Goal: Task Accomplishment & Management: Complete application form

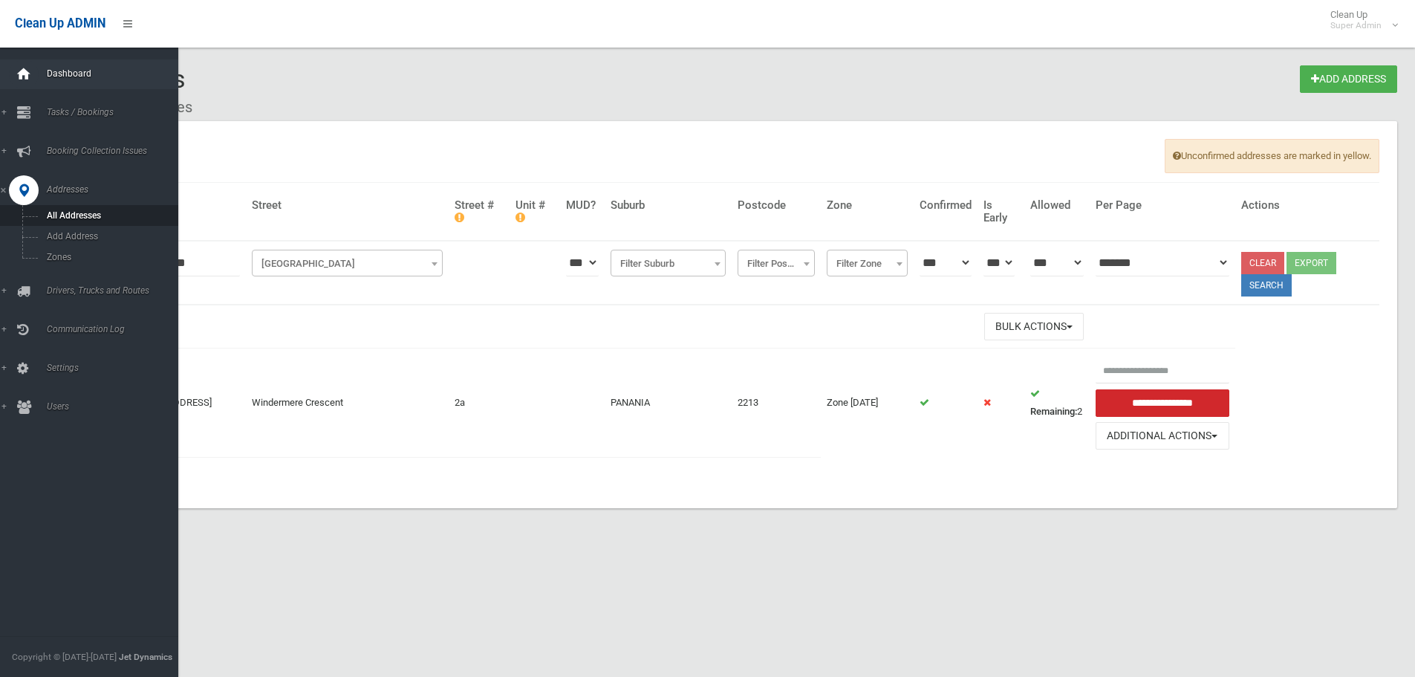
click at [33, 76] on div at bounding box center [24, 74] width 30 height 30
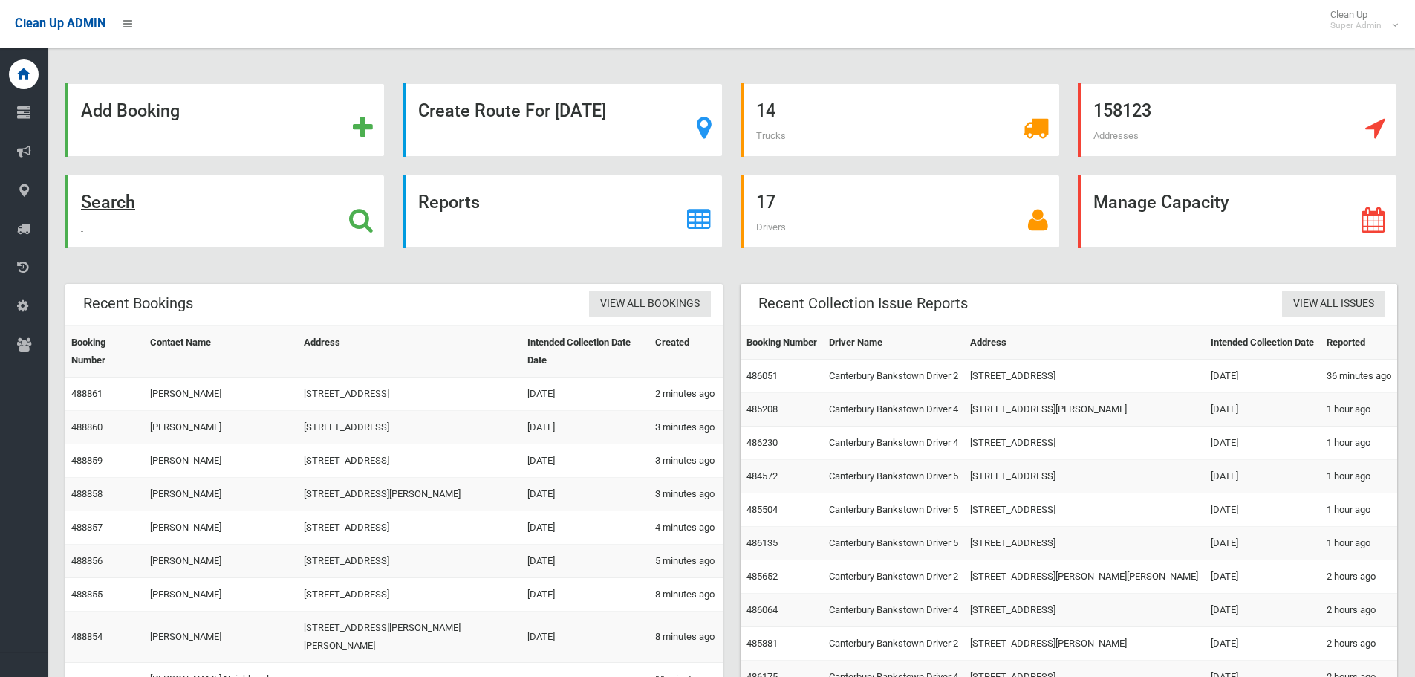
click at [124, 205] on strong "Search" at bounding box center [108, 202] width 54 height 21
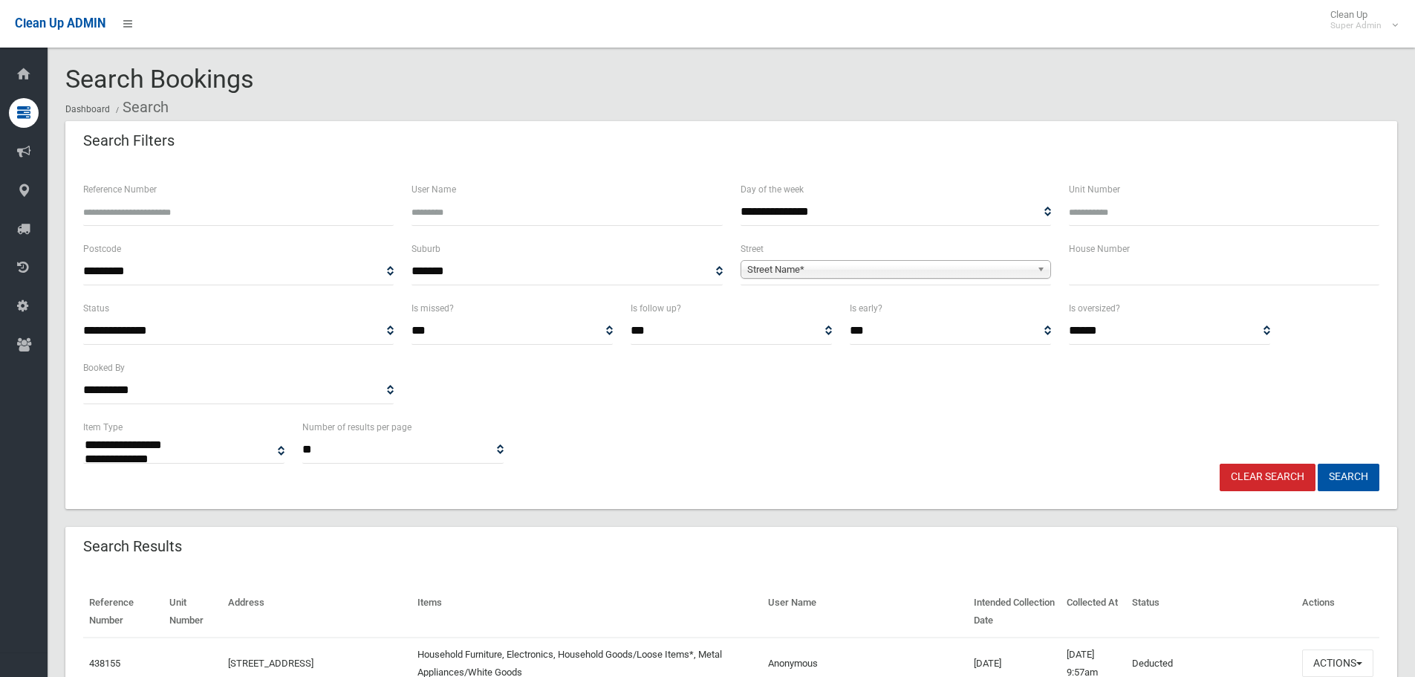
select select
click at [289, 198] on input "Reference Number" at bounding box center [238, 211] width 311 height 27
type input "*"
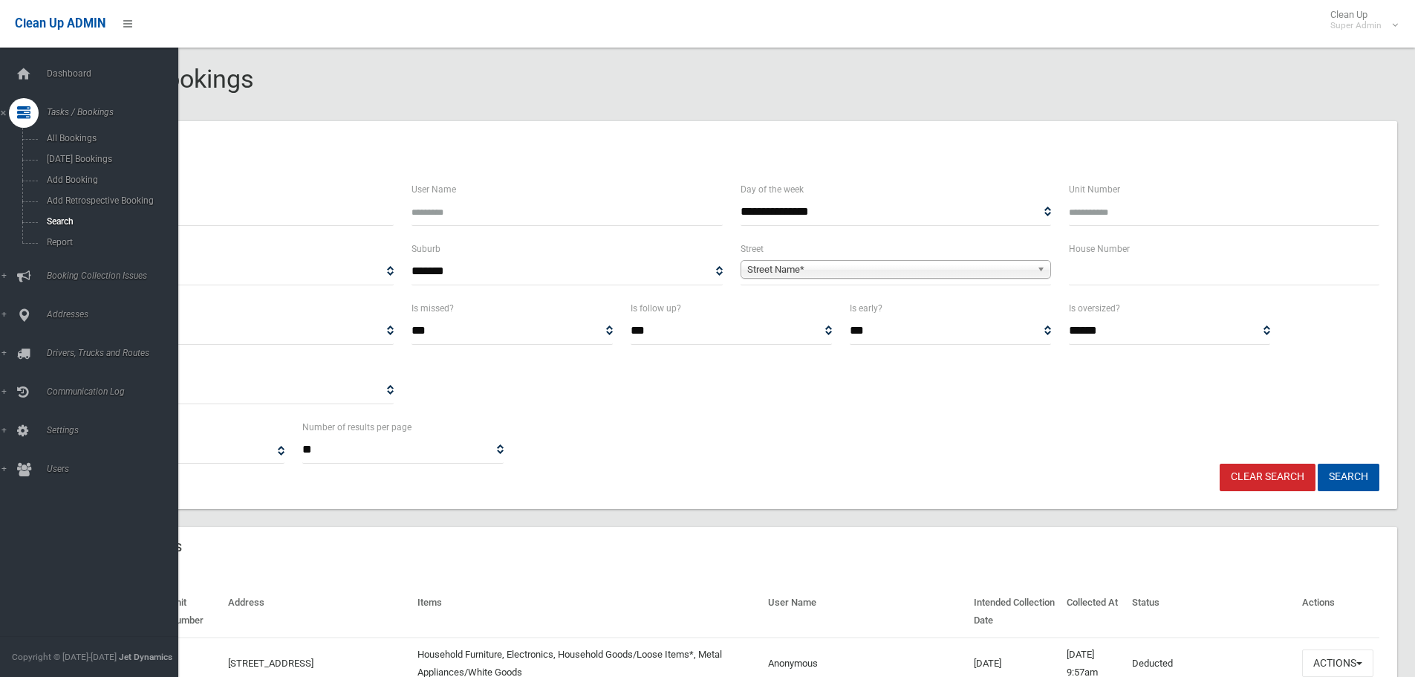
click at [36, 59] on div "Dashboard Tasks / Bookings All Bookings Today's Bookings Add Booking Add Retros…" at bounding box center [94, 362] width 189 height 629
click at [28, 73] on icon at bounding box center [24, 74] width 16 height 30
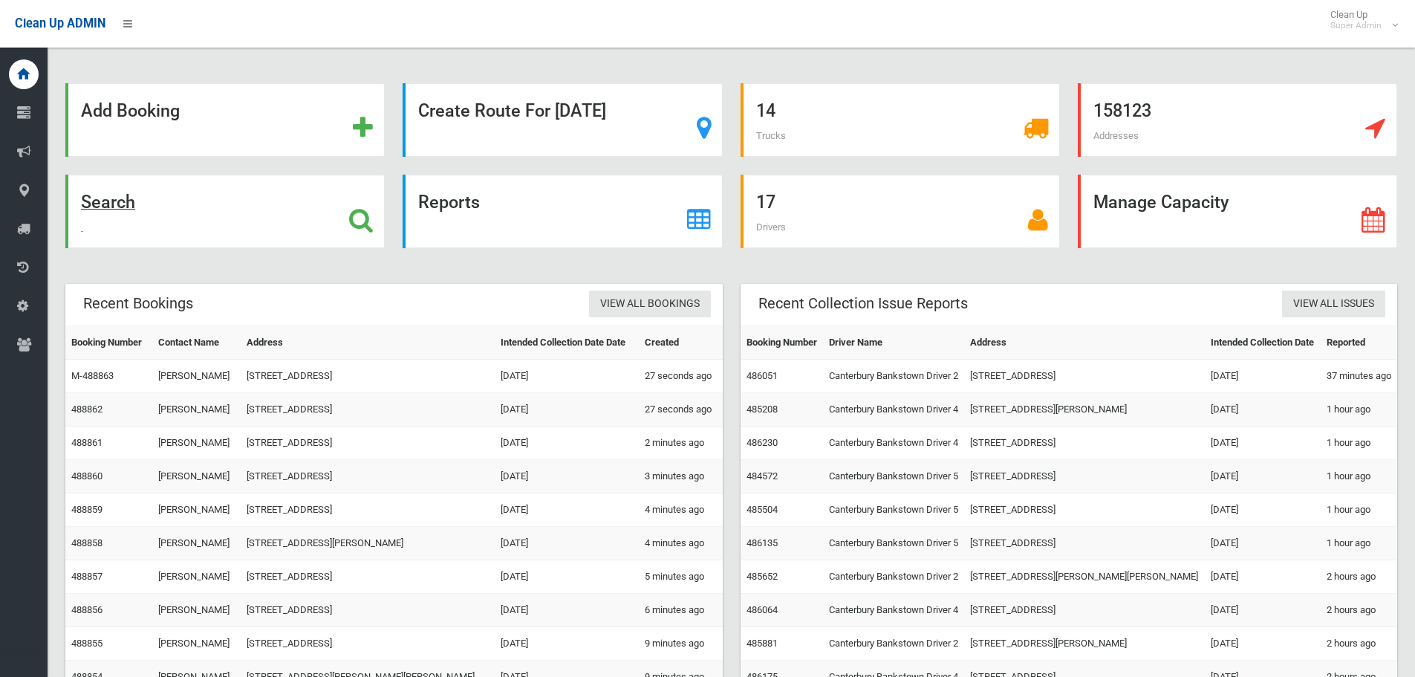
click at [207, 224] on div "Search" at bounding box center [224, 212] width 319 height 74
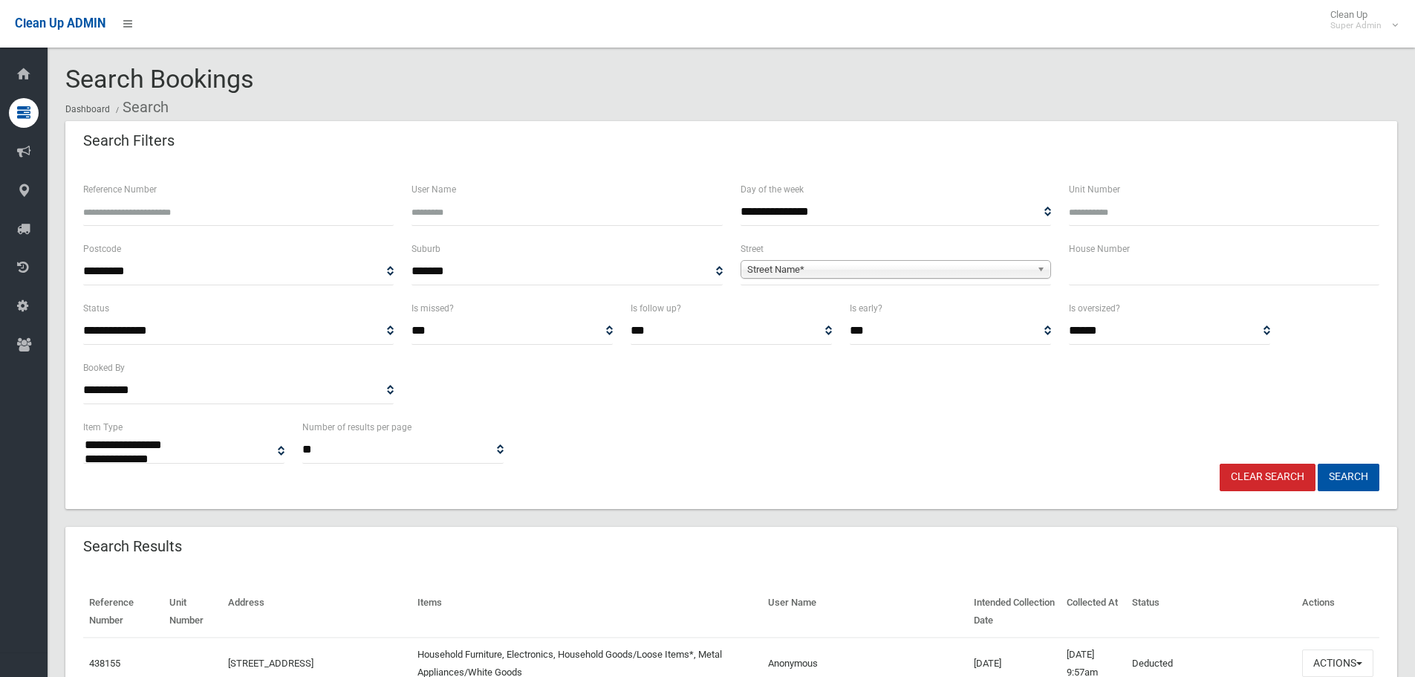
select select
click at [28, 77] on icon at bounding box center [24, 74] width 16 height 30
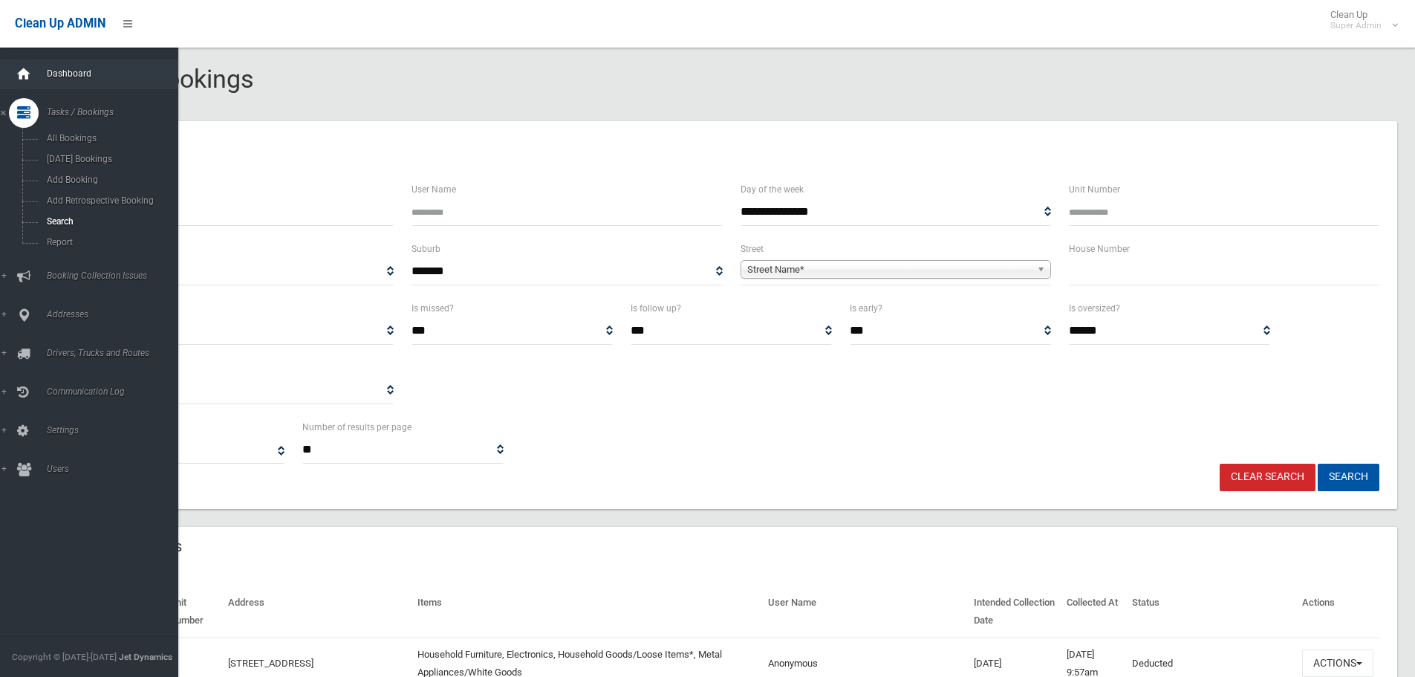
click at [25, 79] on icon at bounding box center [24, 74] width 16 height 30
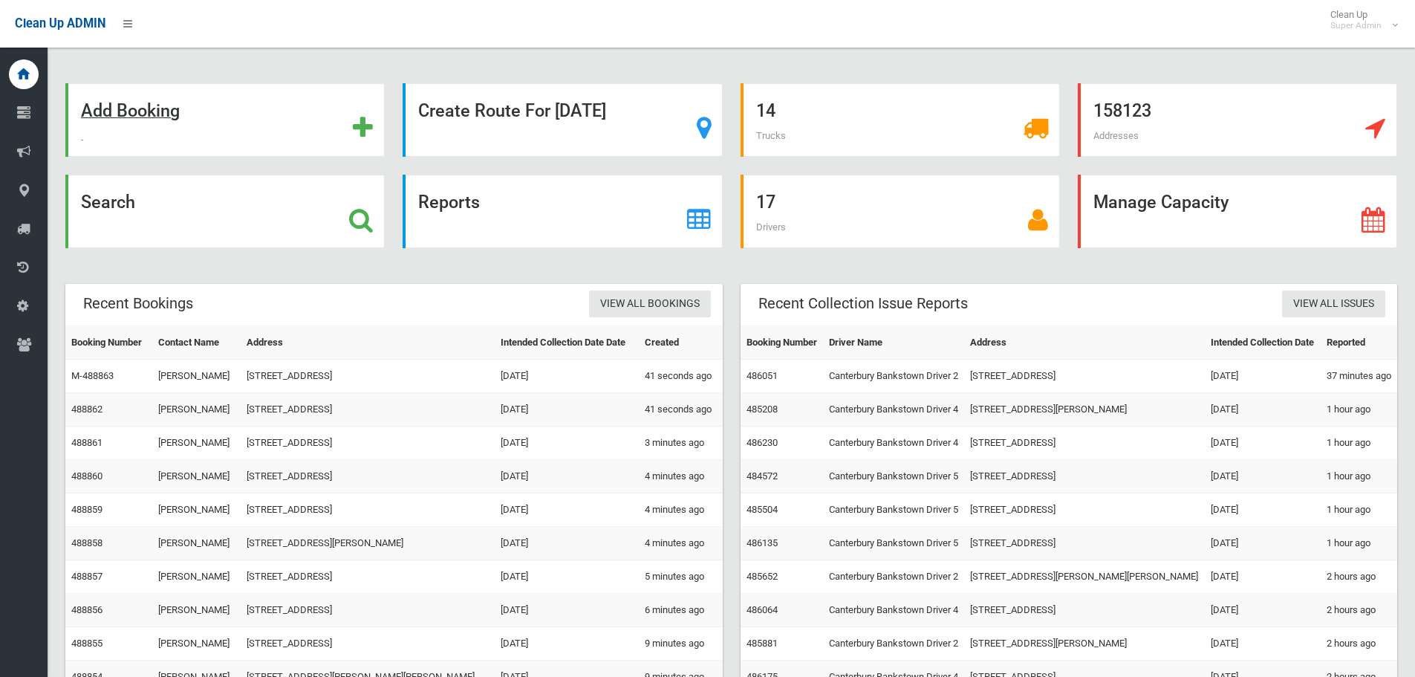
click at [201, 130] on div "Add Booking" at bounding box center [224, 120] width 319 height 74
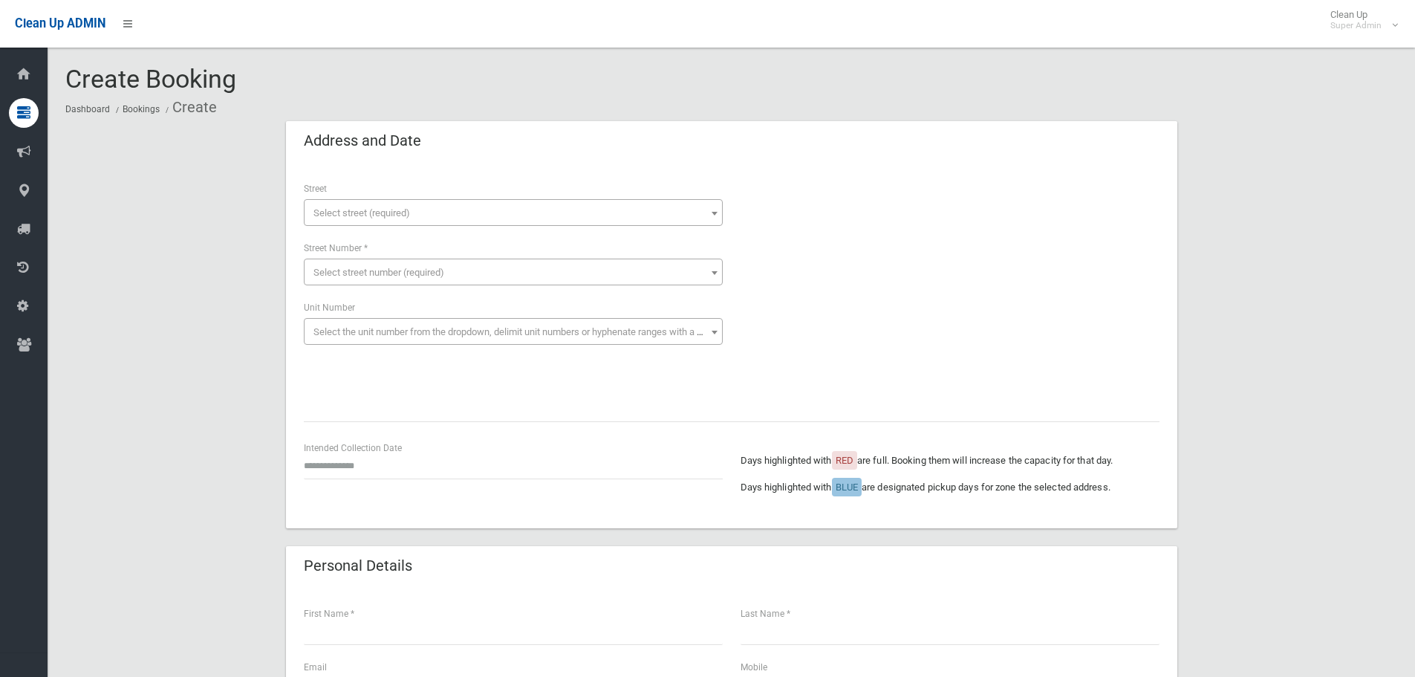
click at [649, 215] on span "Select street (required)" at bounding box center [514, 213] width 412 height 21
click at [462, 215] on span "Select street (required)" at bounding box center [514, 213] width 412 height 21
click at [458, 215] on span "Select street (required)" at bounding box center [514, 213] width 412 height 21
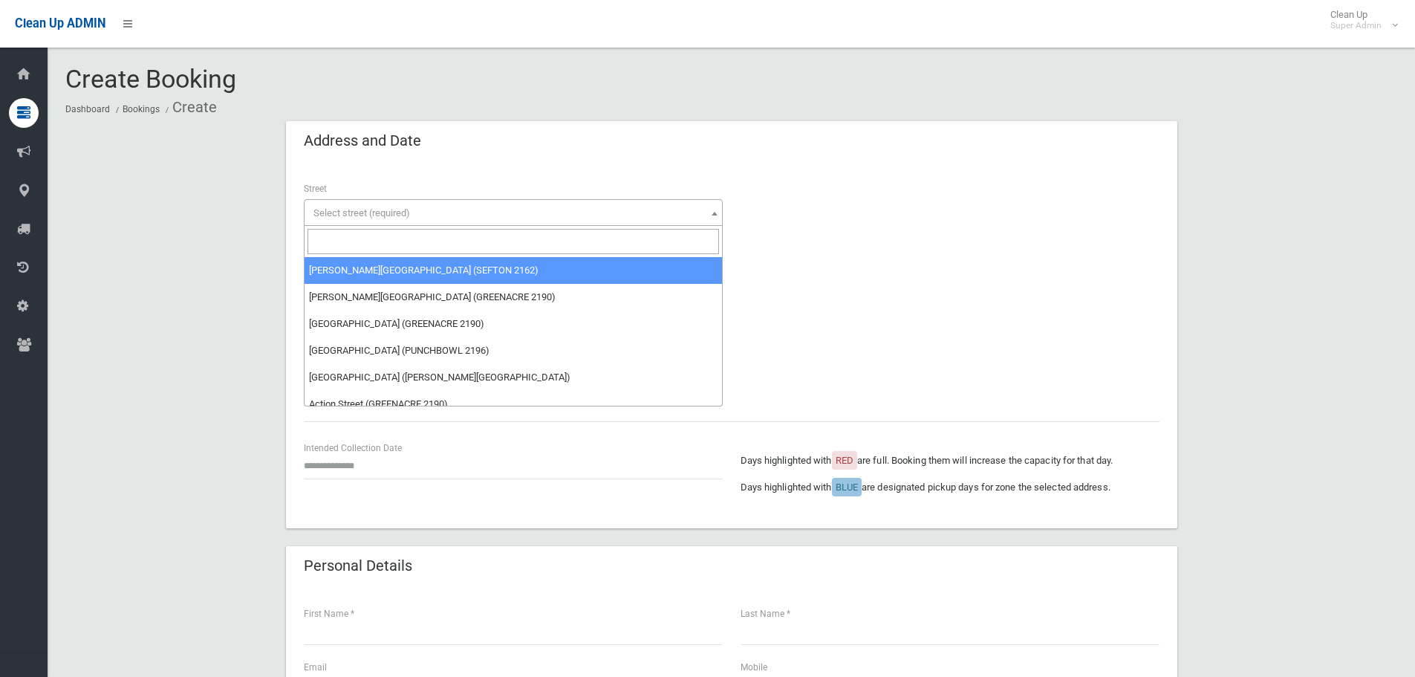
select select "****"
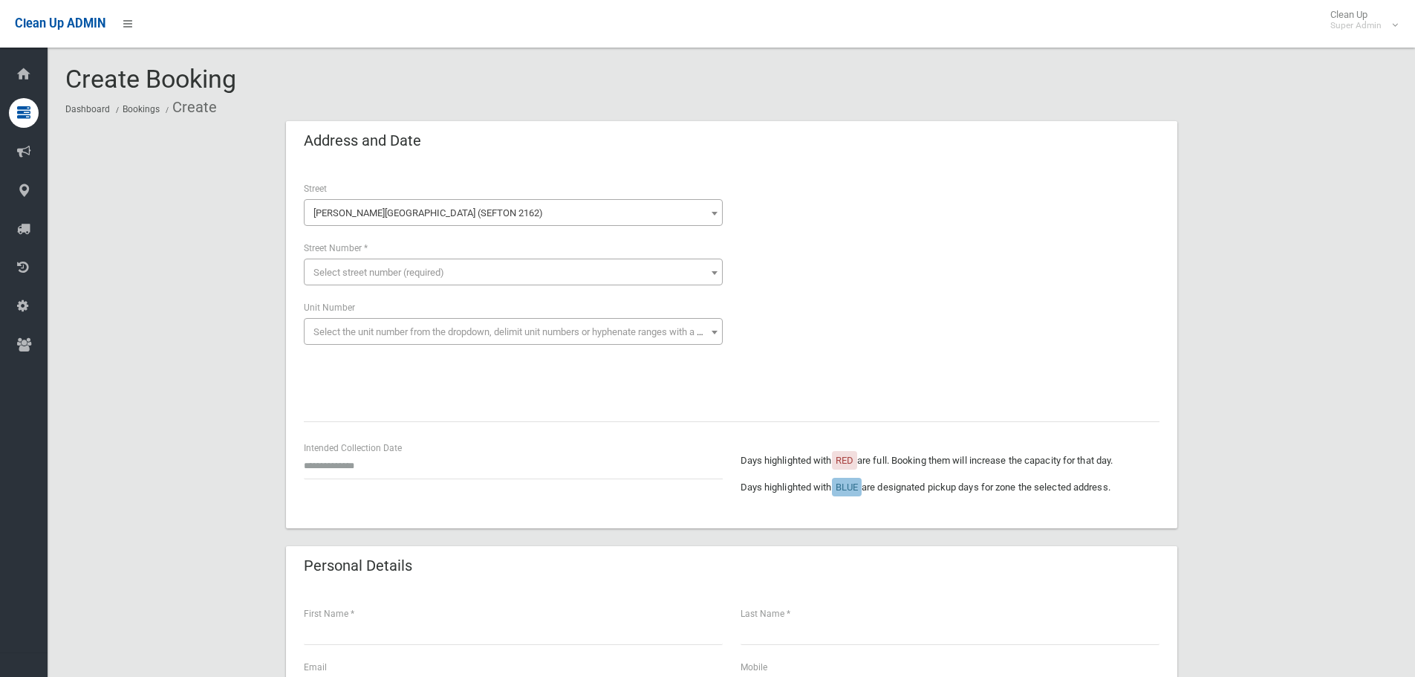
click at [489, 206] on span "Abbott Avenue (SEFTON 2162)" at bounding box center [514, 213] width 412 height 21
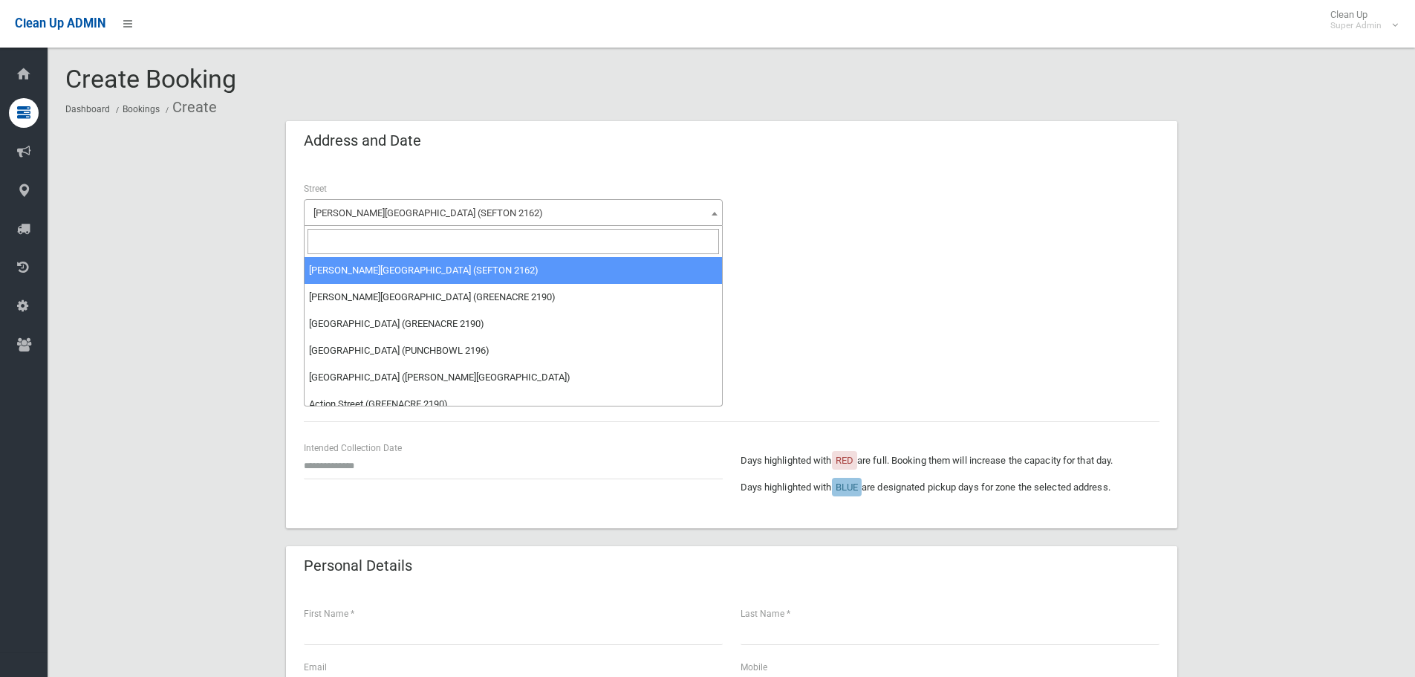
click at [411, 242] on input "search" at bounding box center [514, 241] width 412 height 25
type input "****"
select select "****"
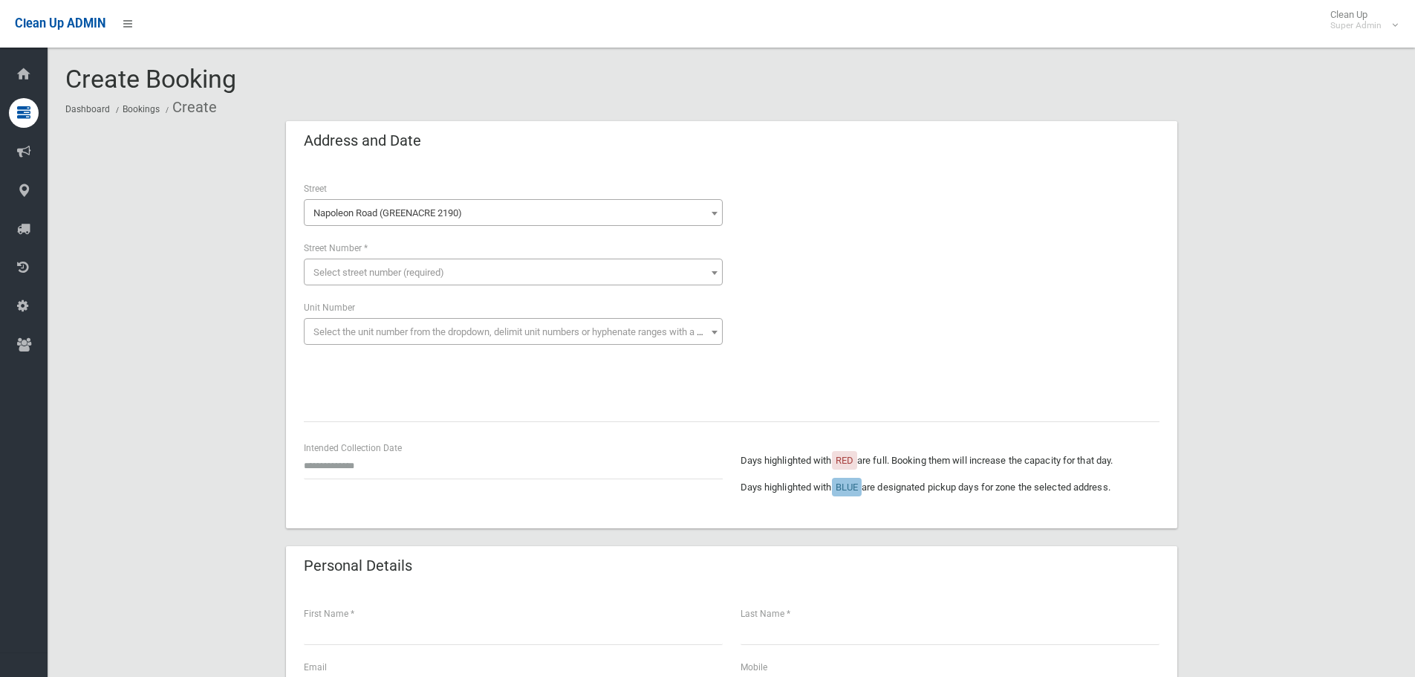
click at [446, 265] on span "Select street number (required)" at bounding box center [514, 272] width 412 height 21
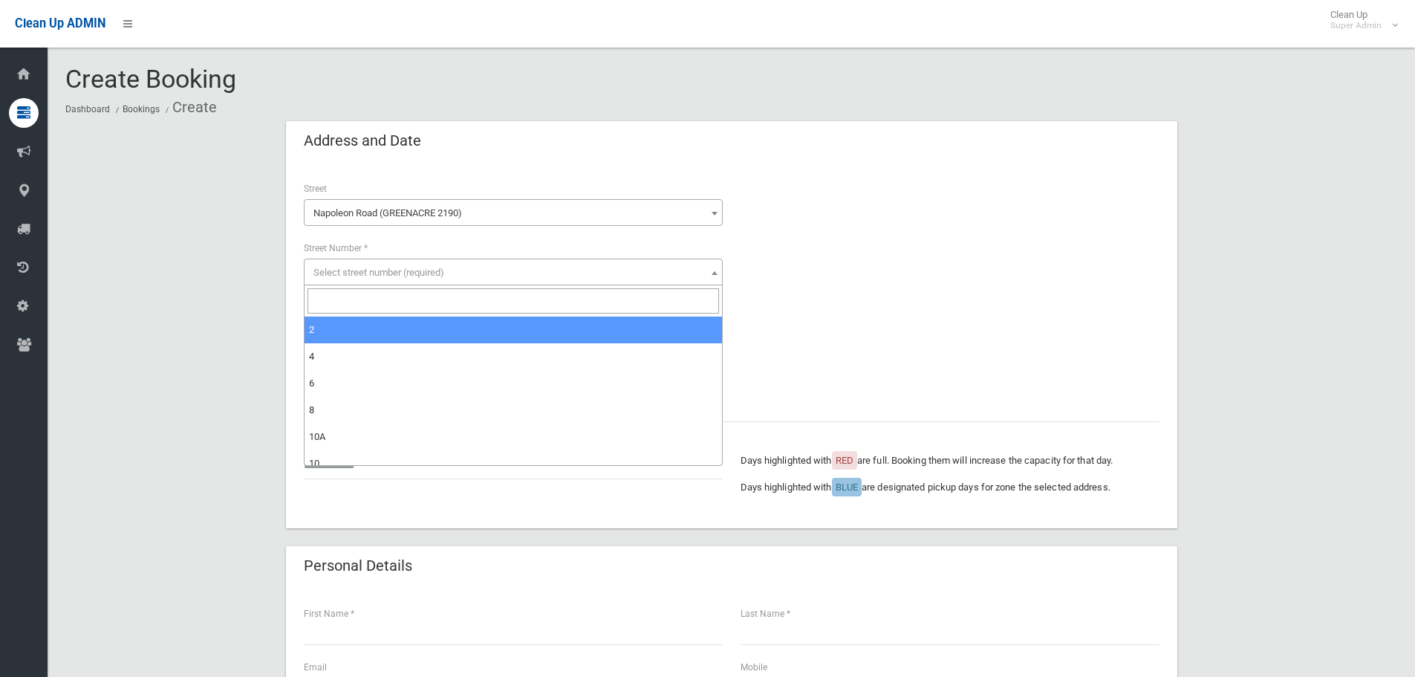
click at [546, 295] on input "search" at bounding box center [514, 300] width 412 height 25
type input "**"
select select "**"
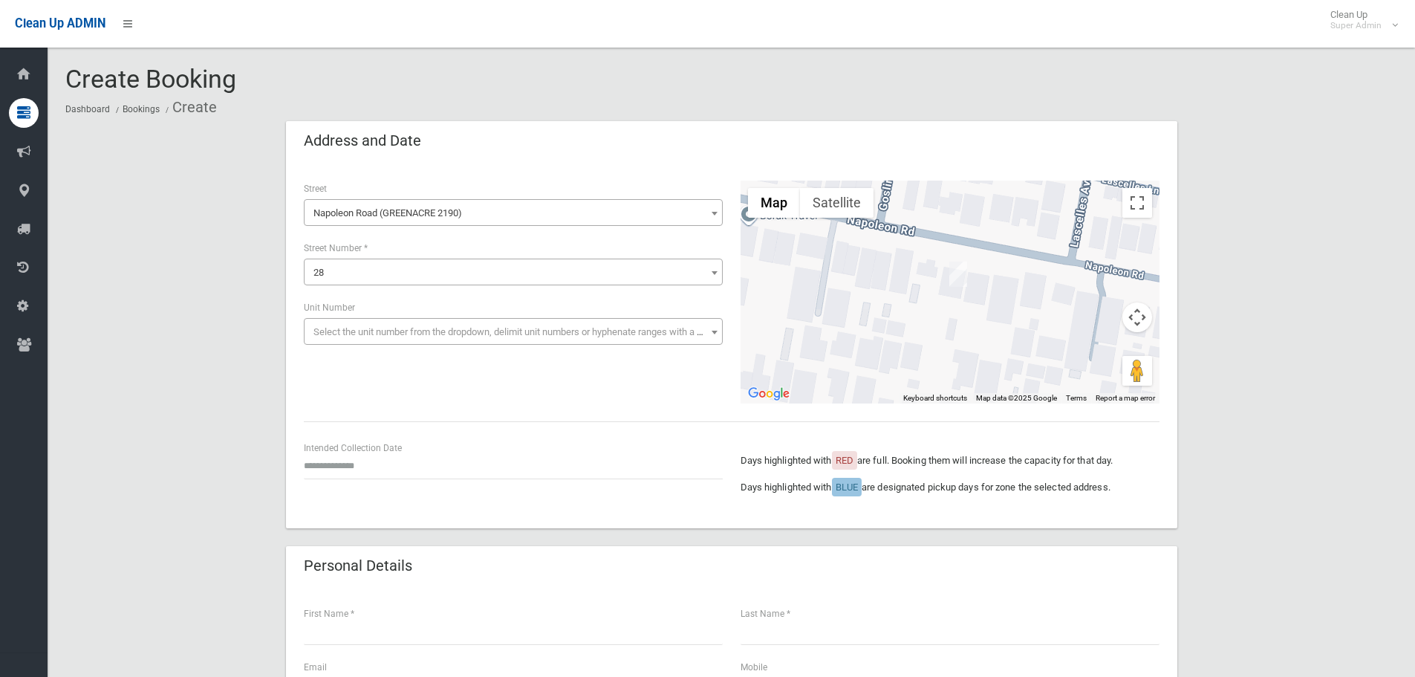
click at [405, 398] on div "**********" at bounding box center [732, 292] width 874 height 223
click at [392, 449] on div "Intended Collection Date" at bounding box center [513, 459] width 419 height 39
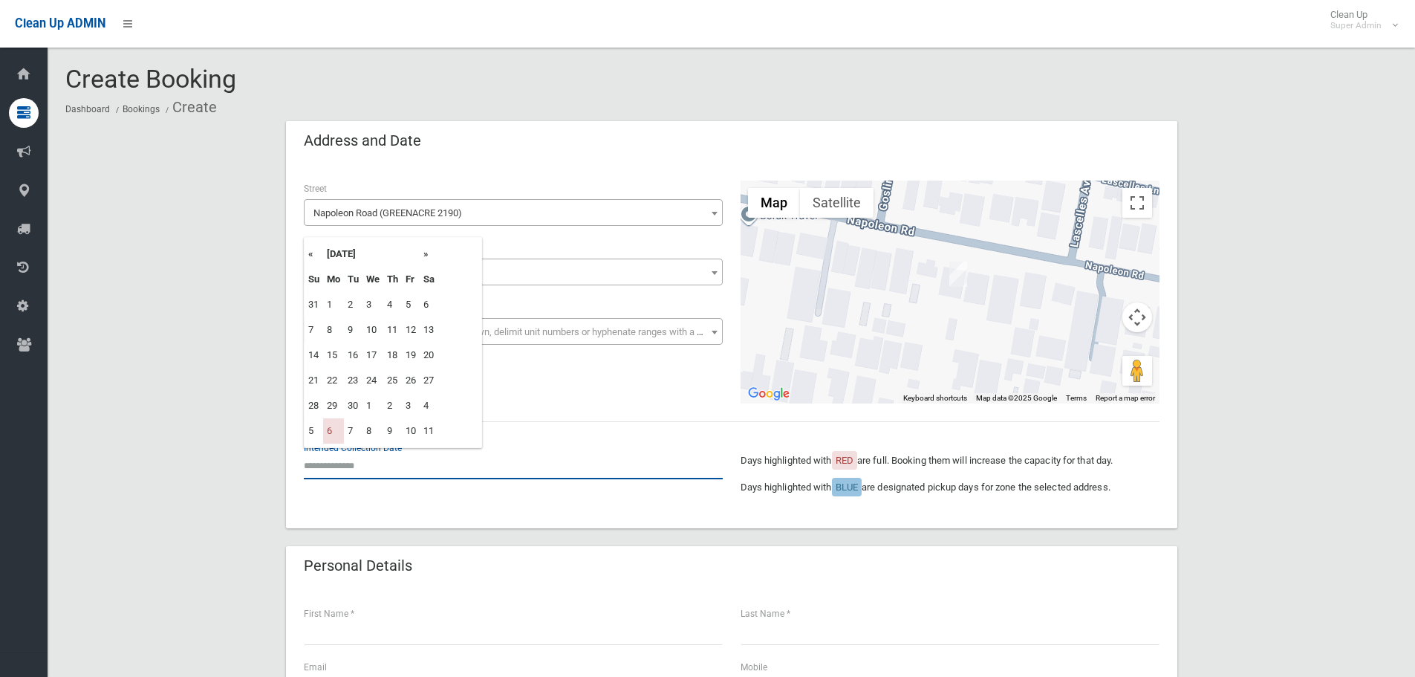
click at [383, 461] on input "text" at bounding box center [513, 465] width 419 height 27
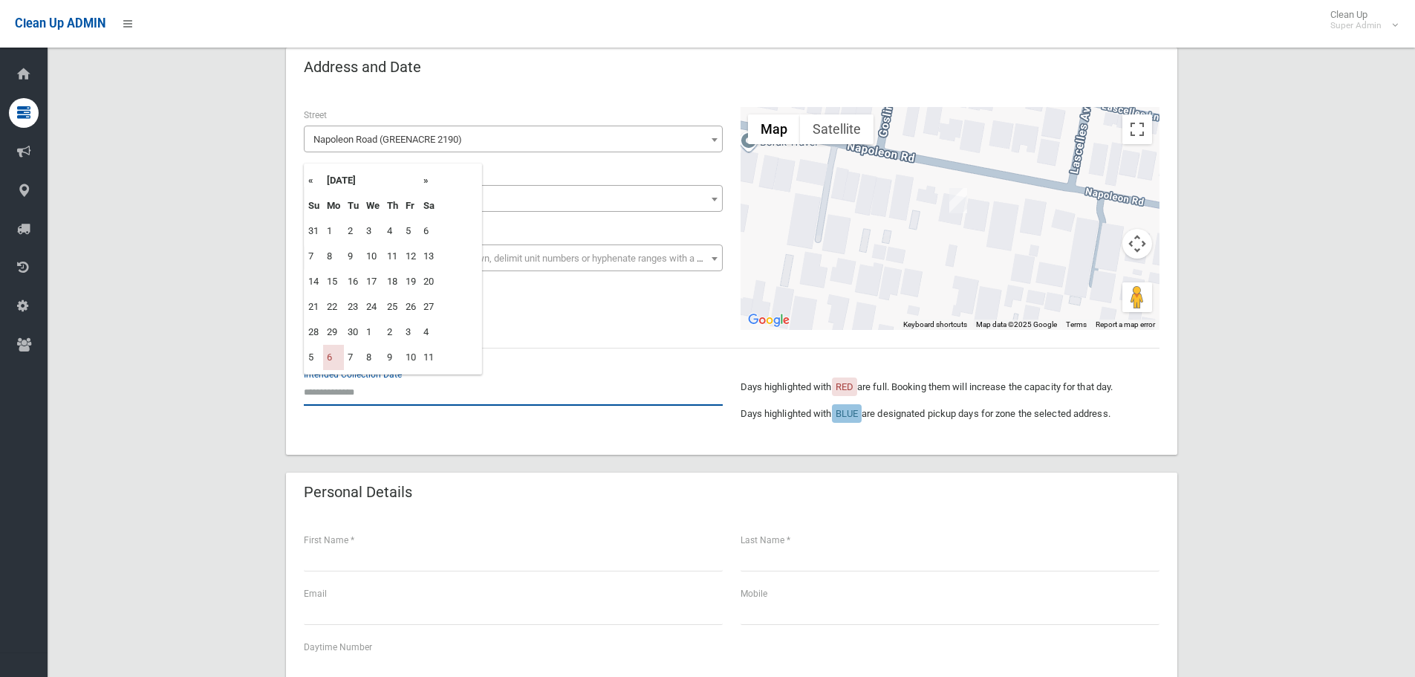
scroll to position [74, 0]
click at [331, 327] on td "29" at bounding box center [333, 331] width 21 height 25
click at [330, 332] on td "29" at bounding box center [333, 331] width 21 height 25
click at [345, 333] on td "30" at bounding box center [353, 331] width 19 height 25
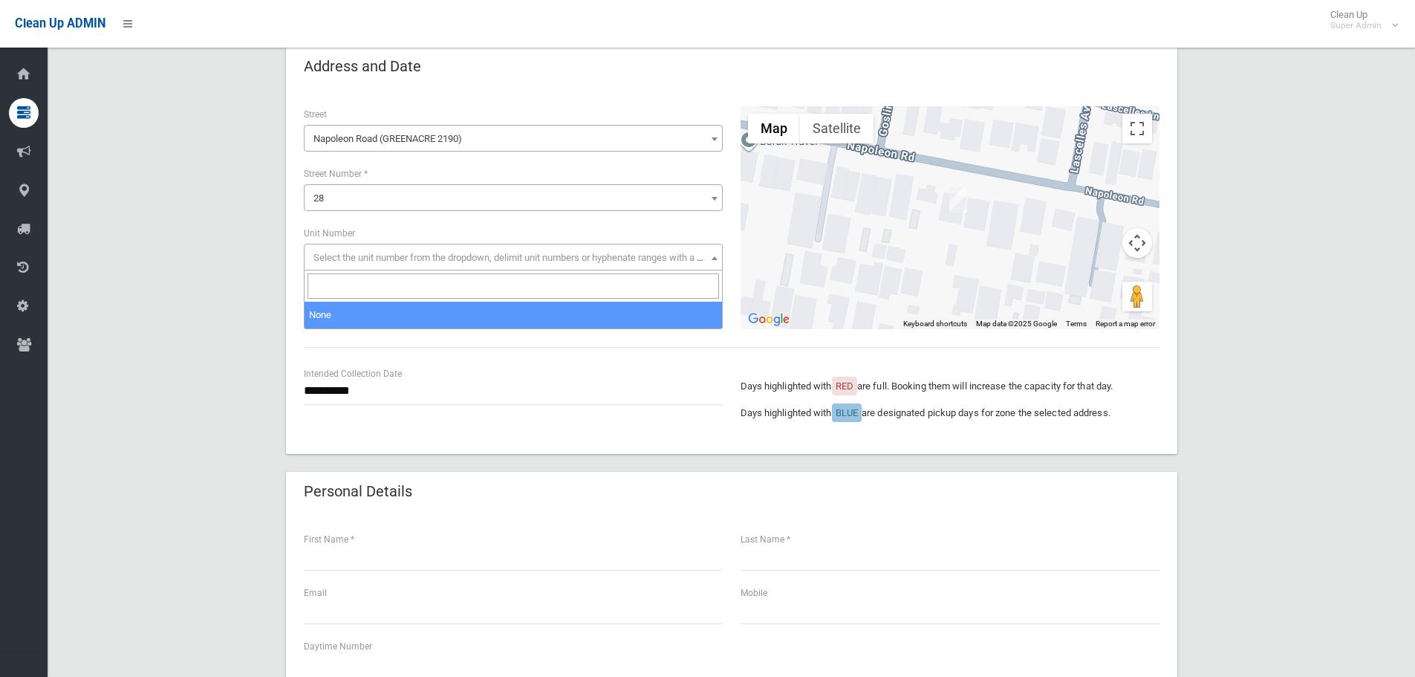
click at [383, 258] on span "Select the unit number from the dropdown, delimit unit numbers or hyphenate ran…" at bounding box center [521, 257] width 415 height 11
click at [337, 282] on input "search" at bounding box center [514, 285] width 412 height 25
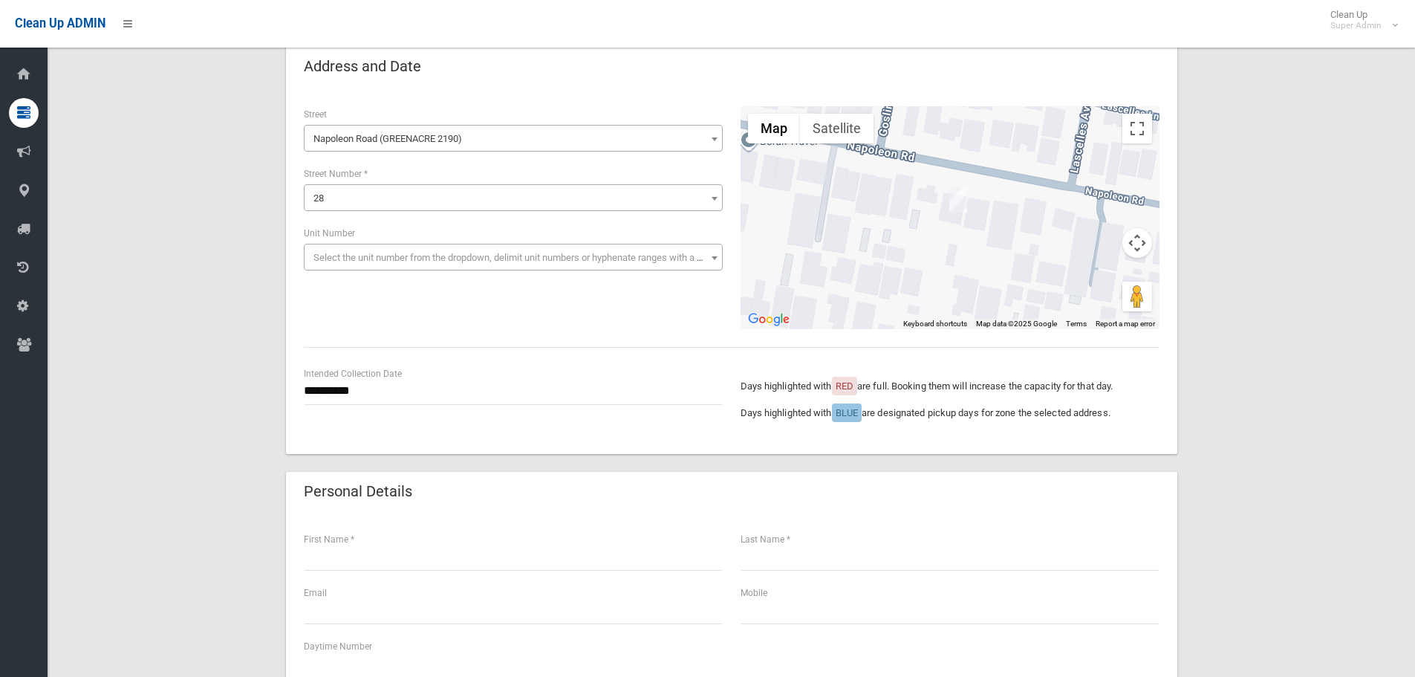
click at [335, 252] on span "Select the unit number from the dropdown, delimit unit numbers or hyphenate ran…" at bounding box center [521, 257] width 415 height 11
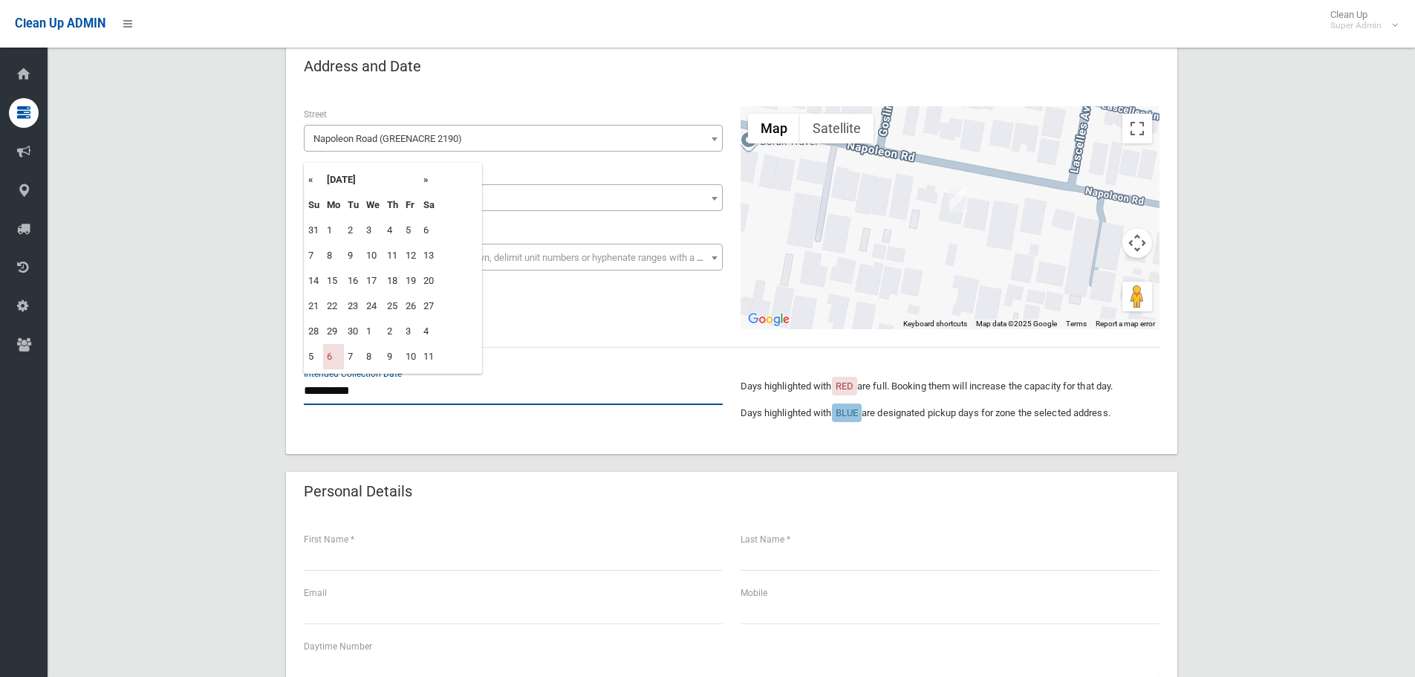
click at [363, 384] on input "**********" at bounding box center [513, 390] width 419 height 27
click at [331, 355] on td "6" at bounding box center [333, 356] width 21 height 25
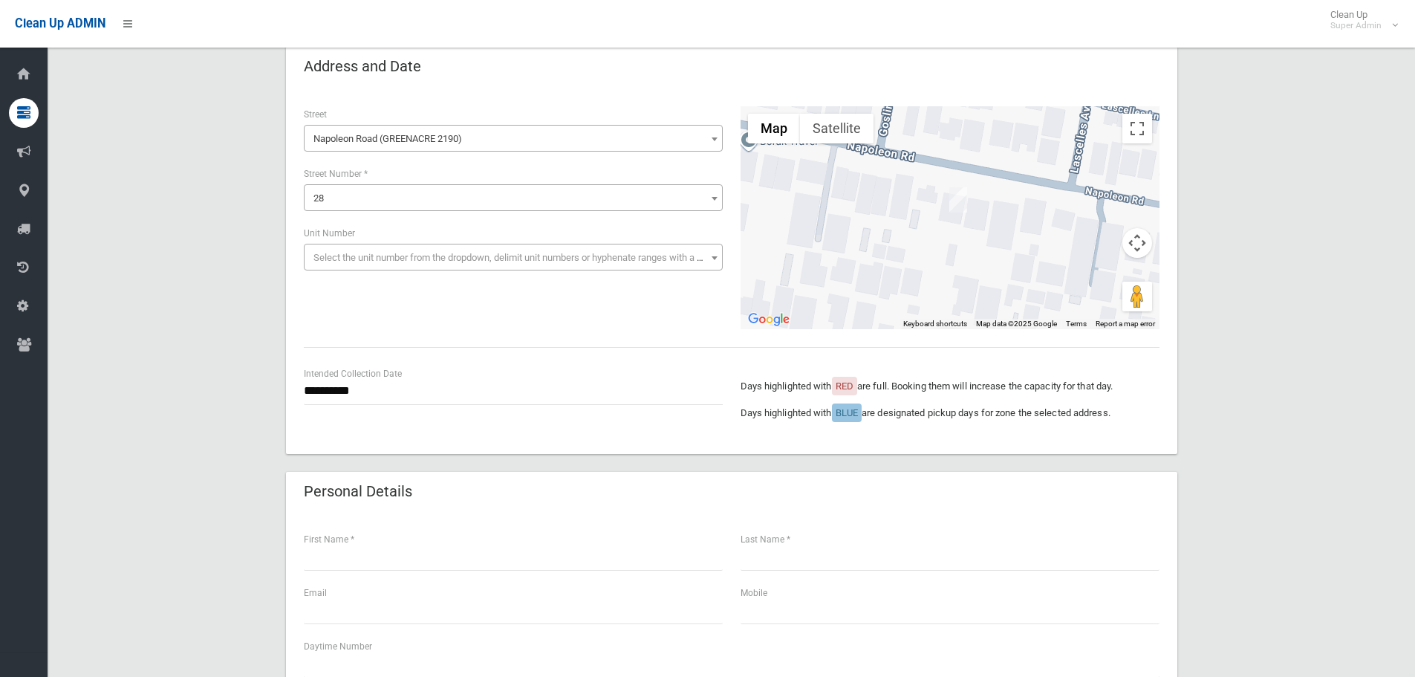
type input "**********"
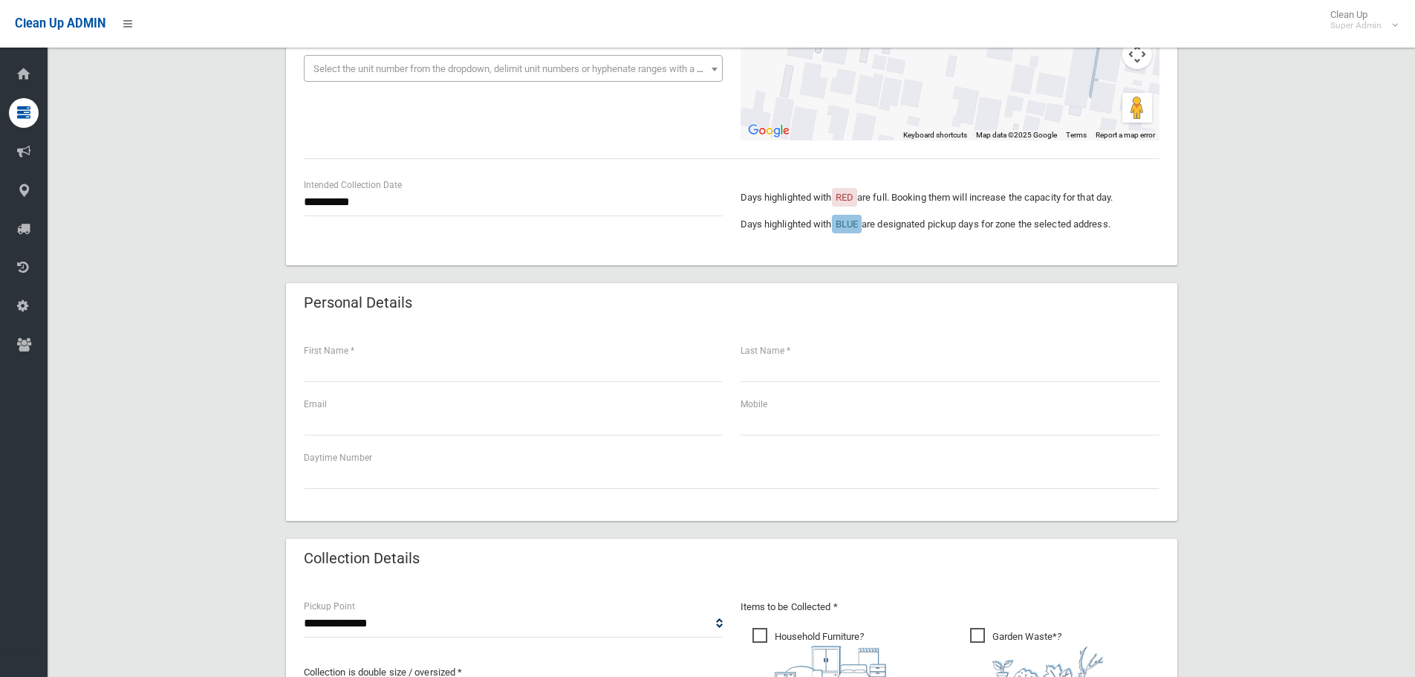
scroll to position [371, 0]
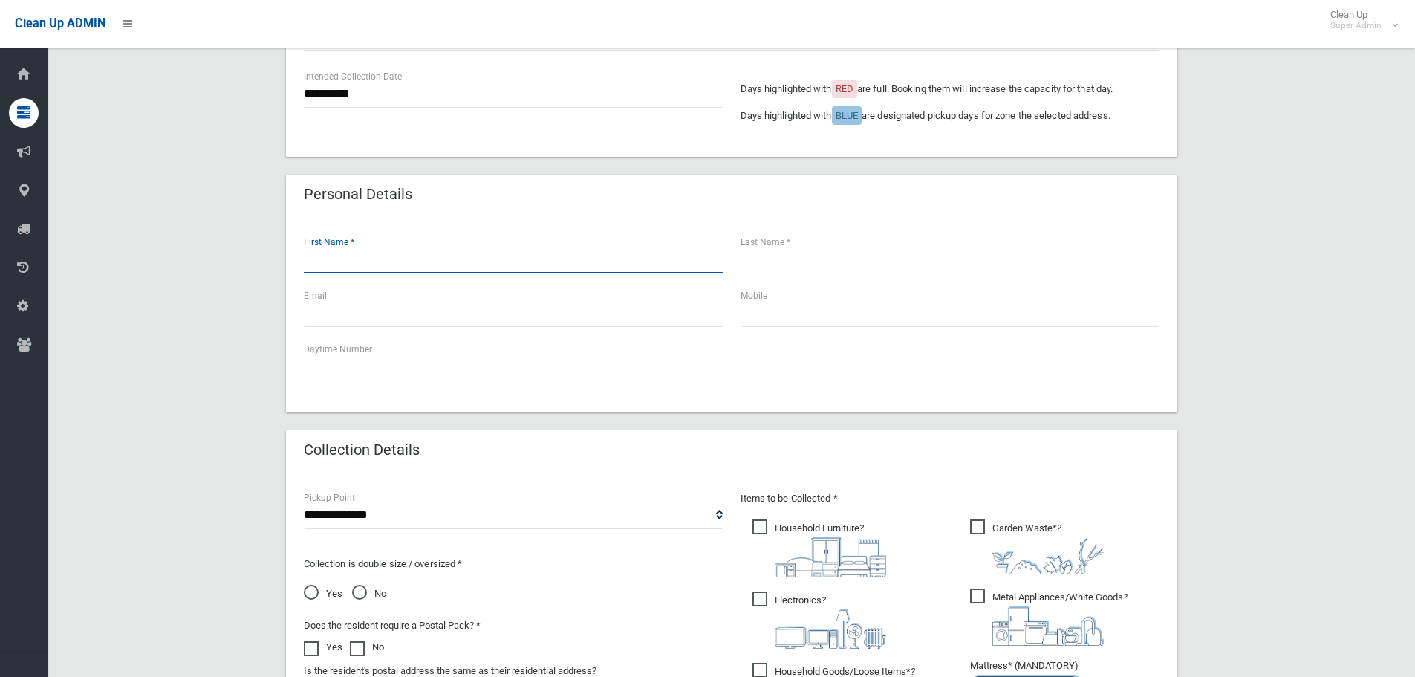
click at [548, 272] on input "text" at bounding box center [513, 259] width 419 height 27
type input "*******"
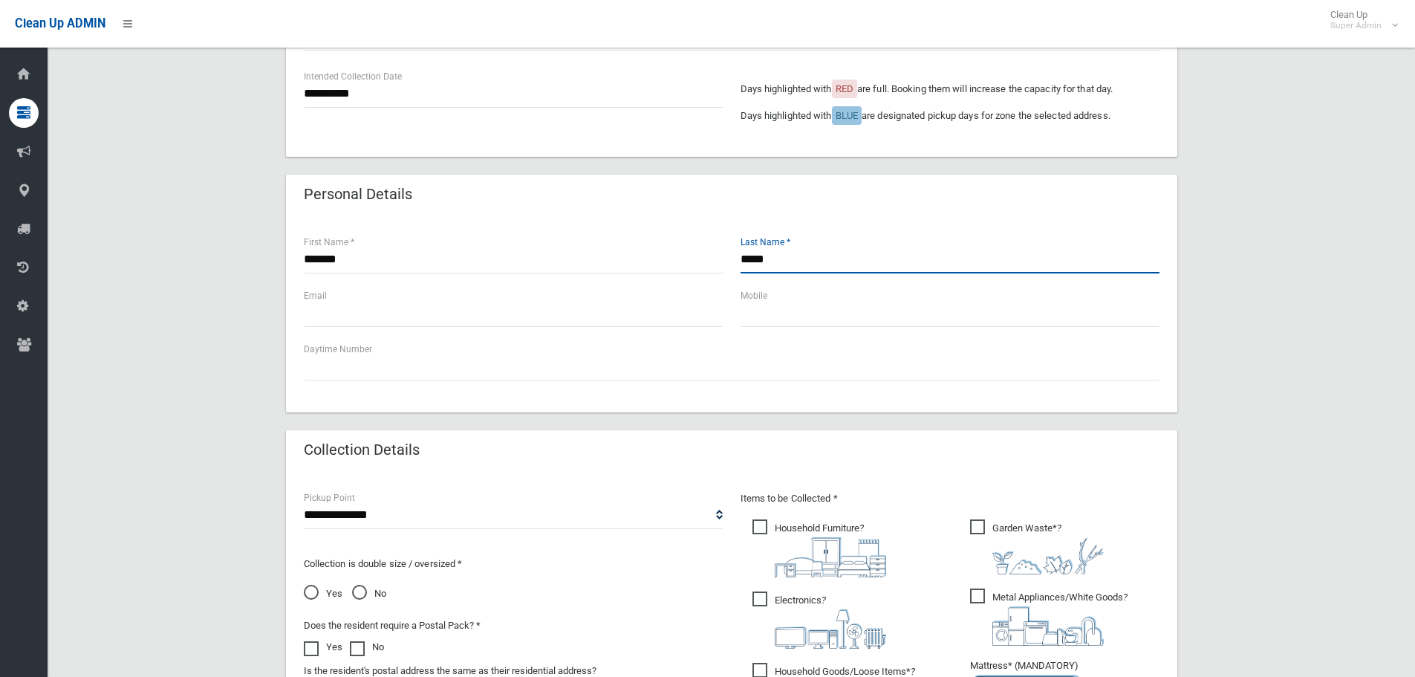
type input "*****"
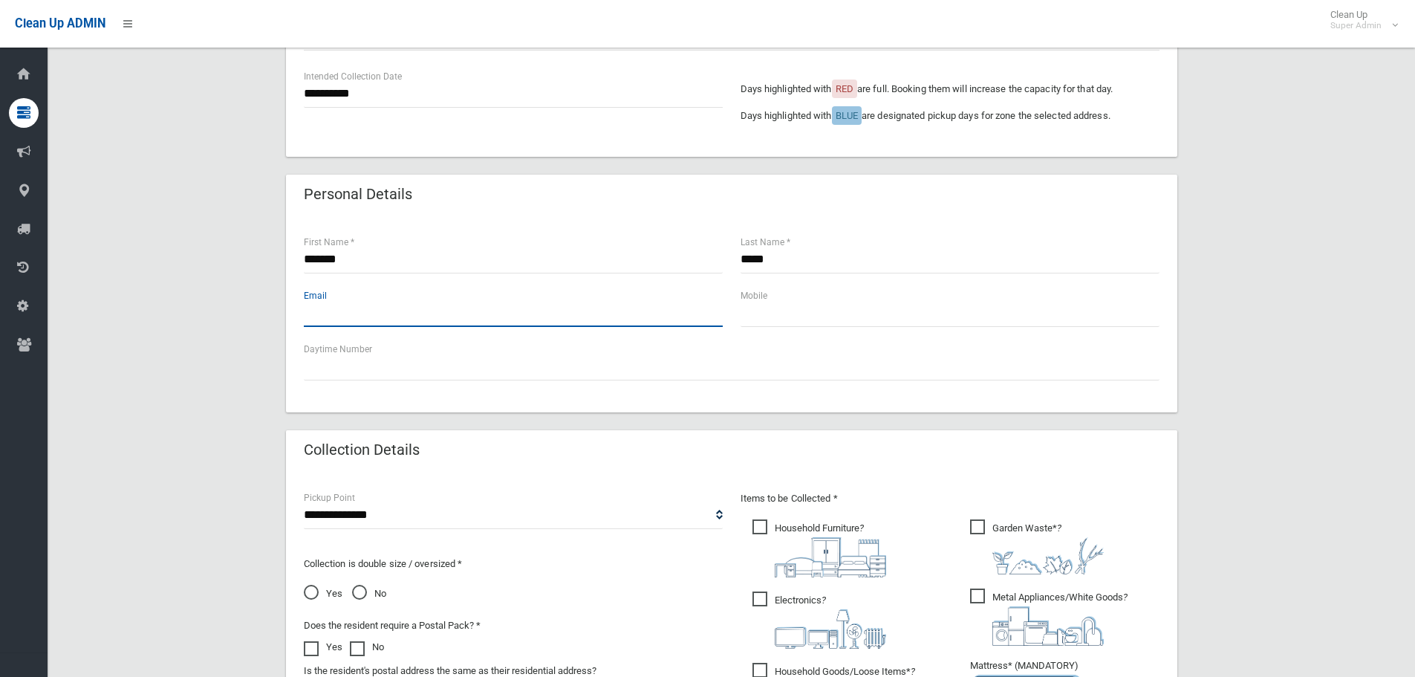
click at [408, 302] on input "text" at bounding box center [513, 312] width 419 height 27
type input "**********"
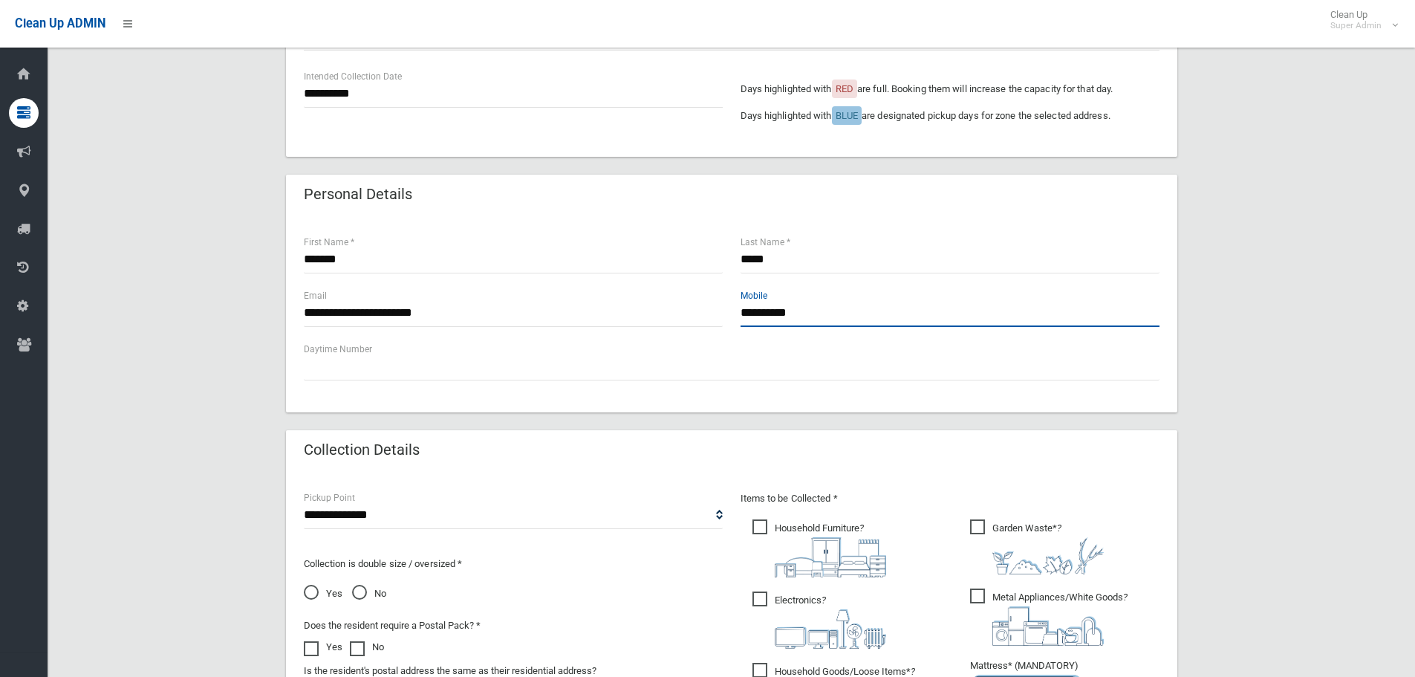
type input "**********"
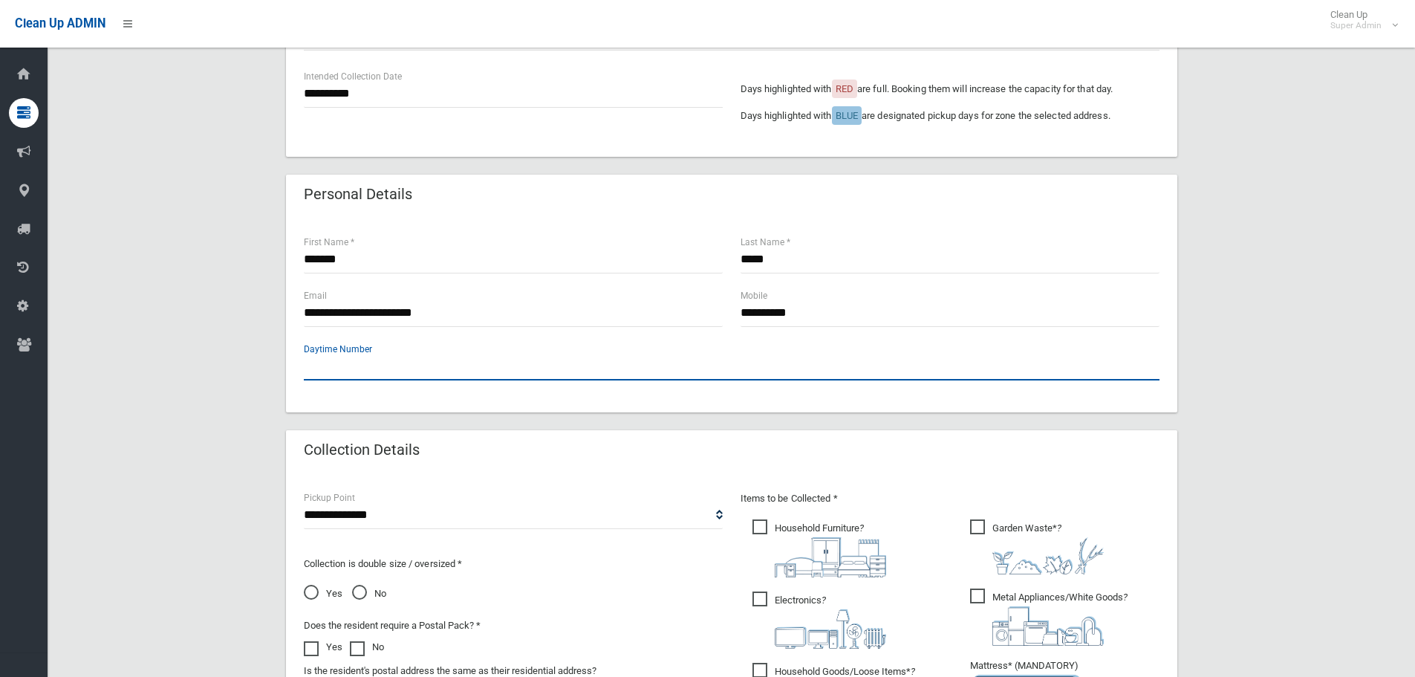
click at [575, 374] on input "text" at bounding box center [732, 366] width 856 height 27
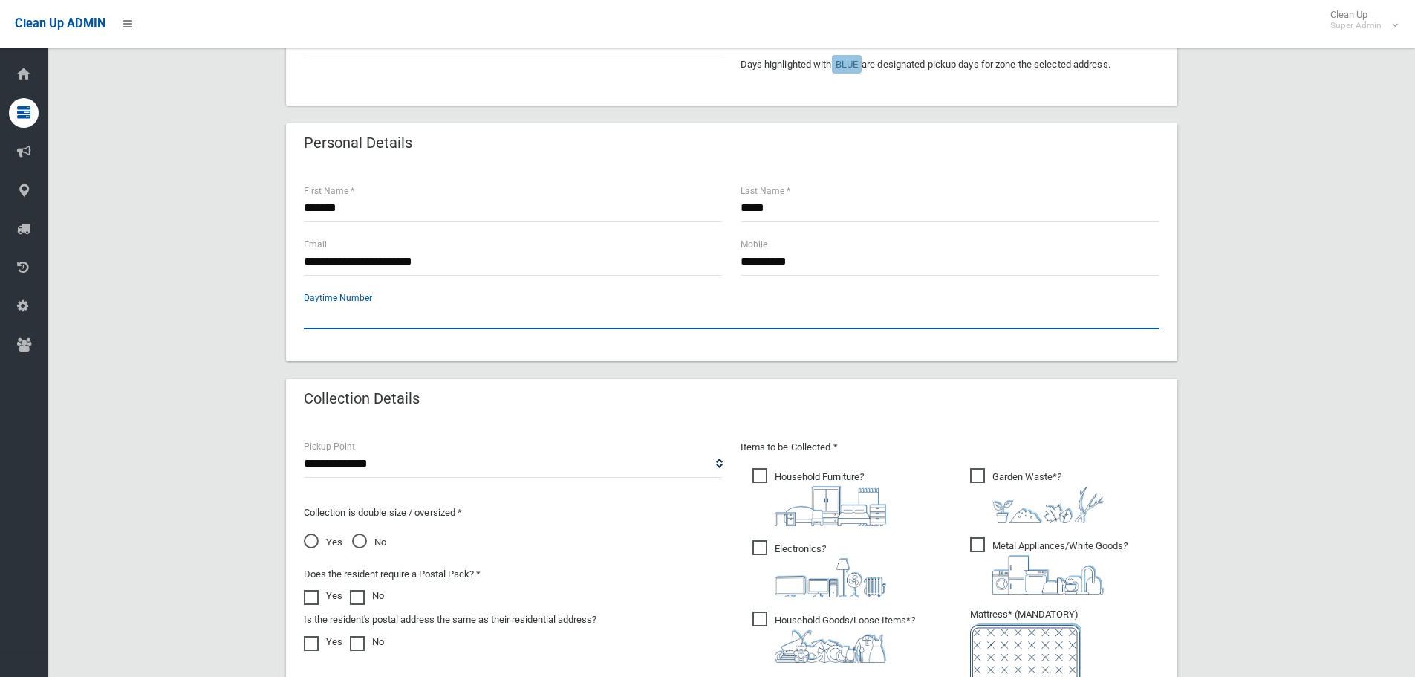
scroll to position [446, 0]
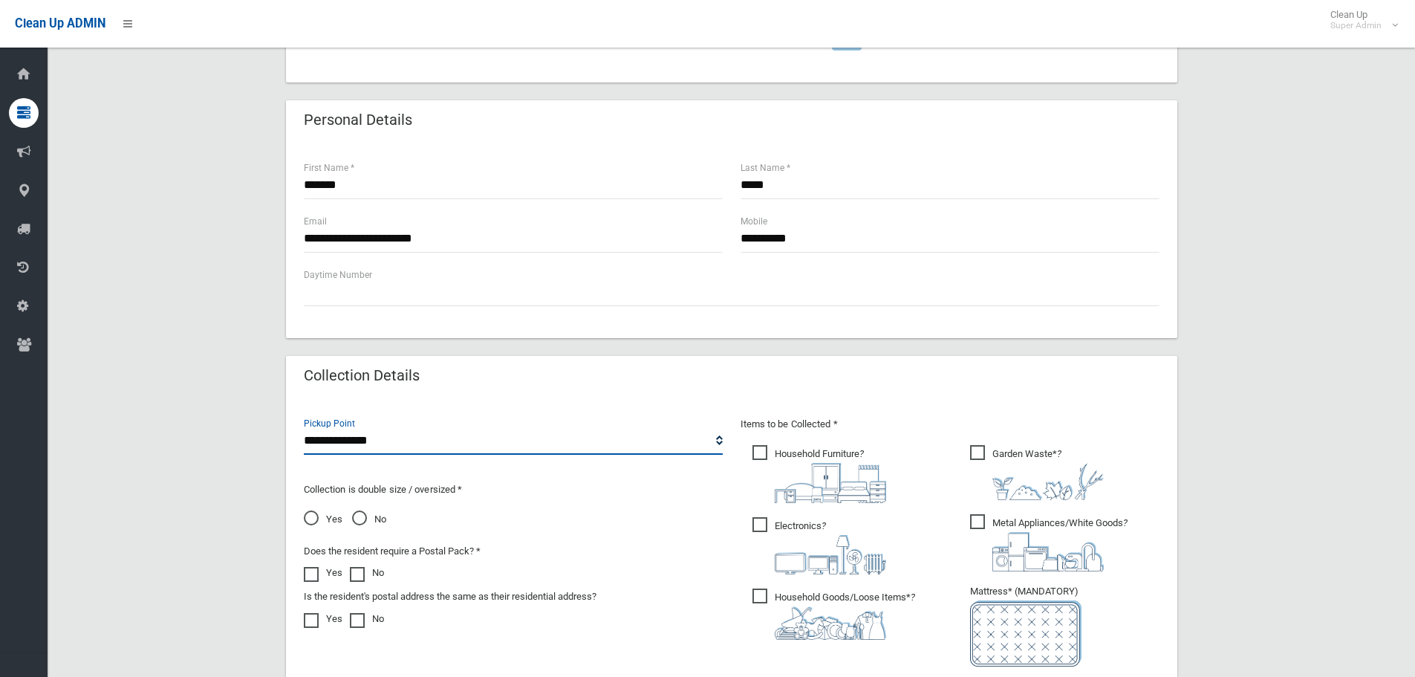
click at [449, 443] on select "**********" at bounding box center [513, 440] width 419 height 27
select select "*"
click at [304, 427] on select "**********" at bounding box center [513, 440] width 419 height 27
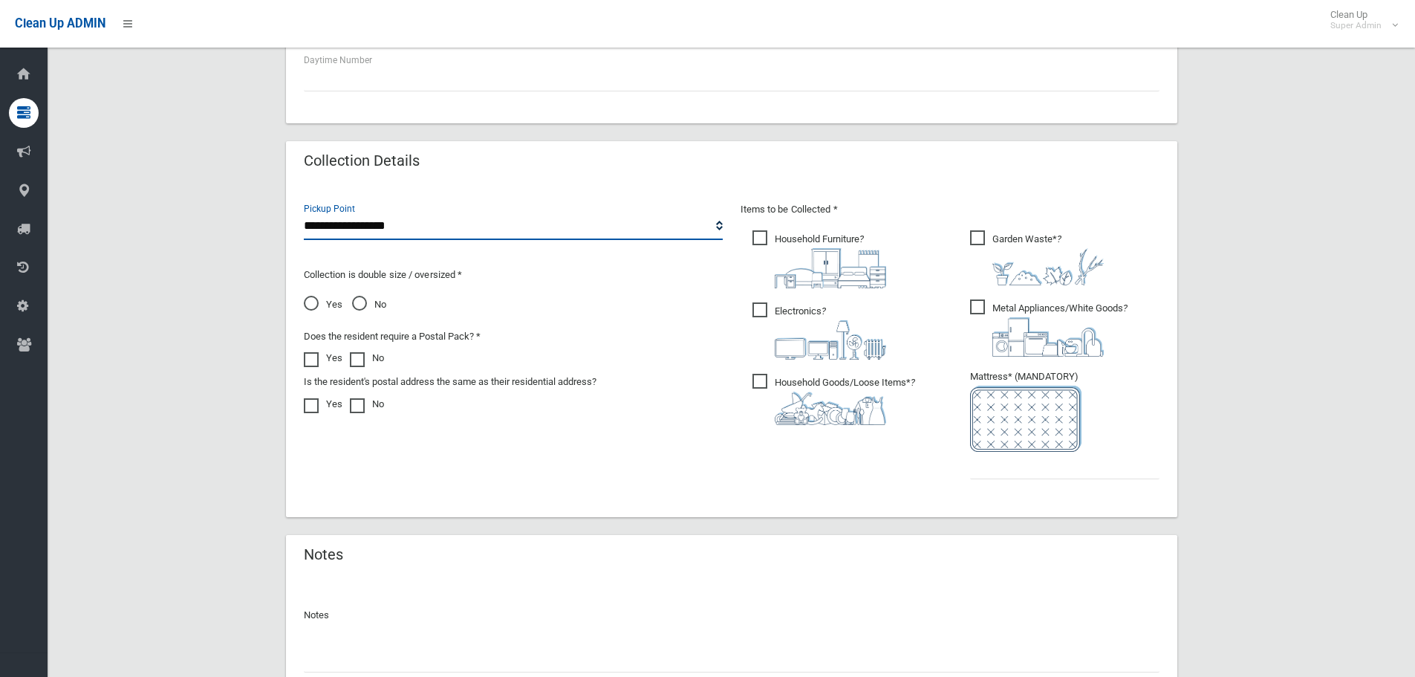
scroll to position [669, 0]
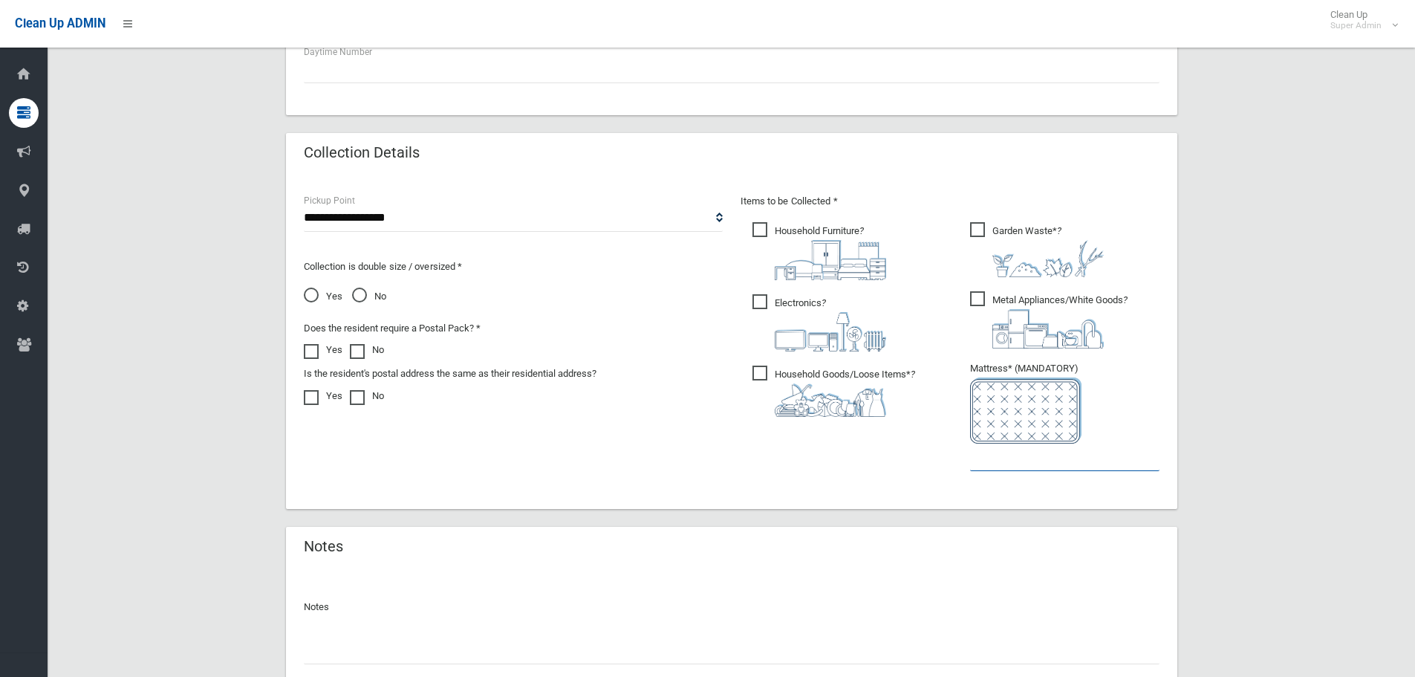
click at [988, 455] on input "text" at bounding box center [1064, 457] width 189 height 27
type input "*"
drag, startPoint x: 756, startPoint y: 233, endPoint x: 760, endPoint y: 293, distance: 61.0
click at [758, 233] on span "Household Furniture ?" at bounding box center [820, 251] width 134 height 58
click at [760, 297] on span "Electronics ?" at bounding box center [820, 322] width 134 height 57
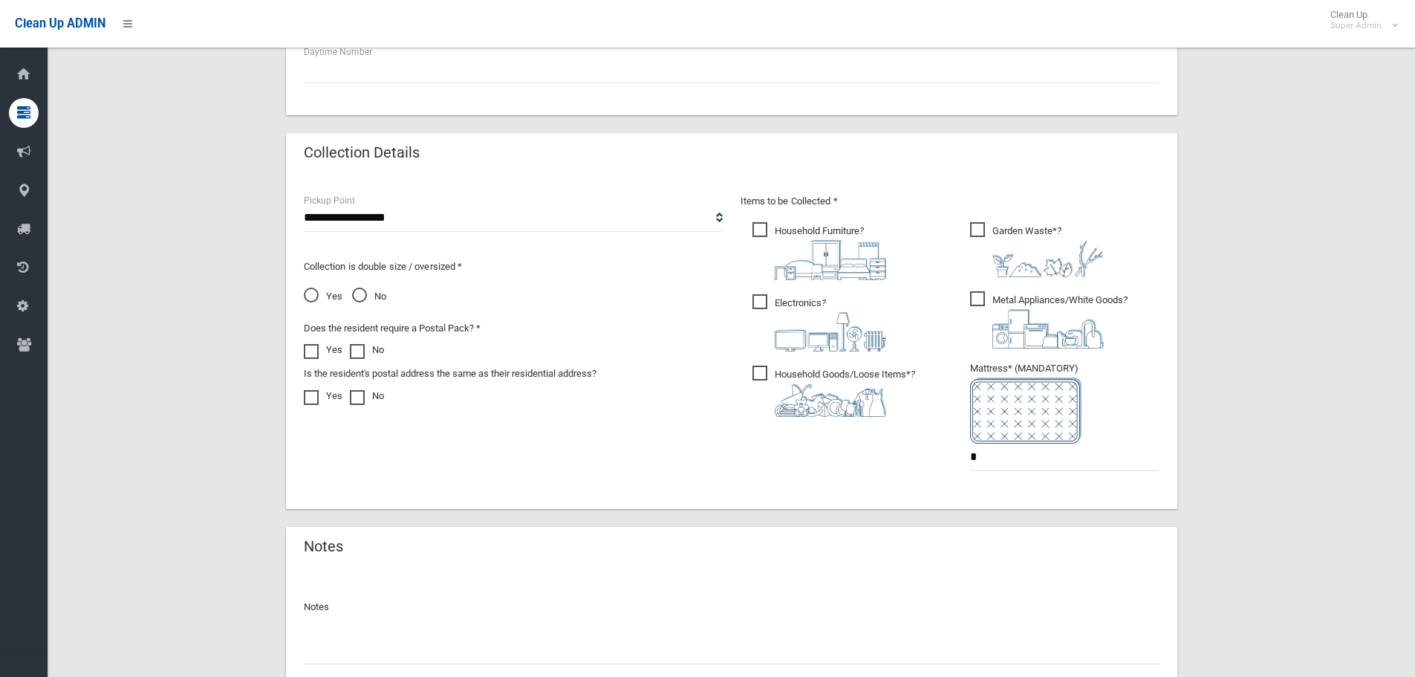
click at [763, 369] on span "Household Goods/Loose Items* ?" at bounding box center [834, 391] width 163 height 51
click at [975, 233] on span "Garden Waste* ?" at bounding box center [1037, 249] width 134 height 55
drag, startPoint x: 984, startPoint y: 282, endPoint x: 983, endPoint y: 311, distance: 29.0
click at [984, 286] on ul "Garden Waste* ? *" at bounding box center [1058, 350] width 201 height 263
click at [978, 298] on span "Metal Appliances/White Goods ?" at bounding box center [1049, 319] width 158 height 57
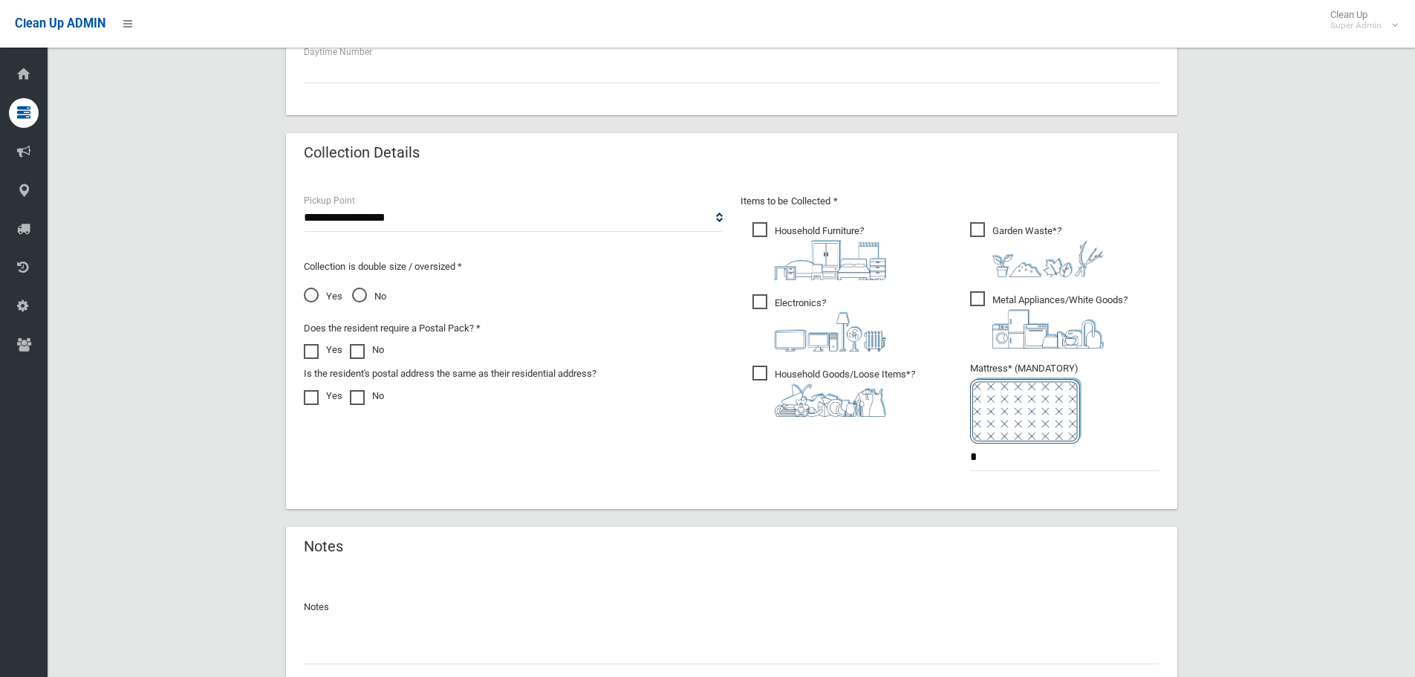
click at [359, 299] on span "No" at bounding box center [369, 297] width 34 height 18
click at [362, 390] on span at bounding box center [361, 390] width 22 height 0
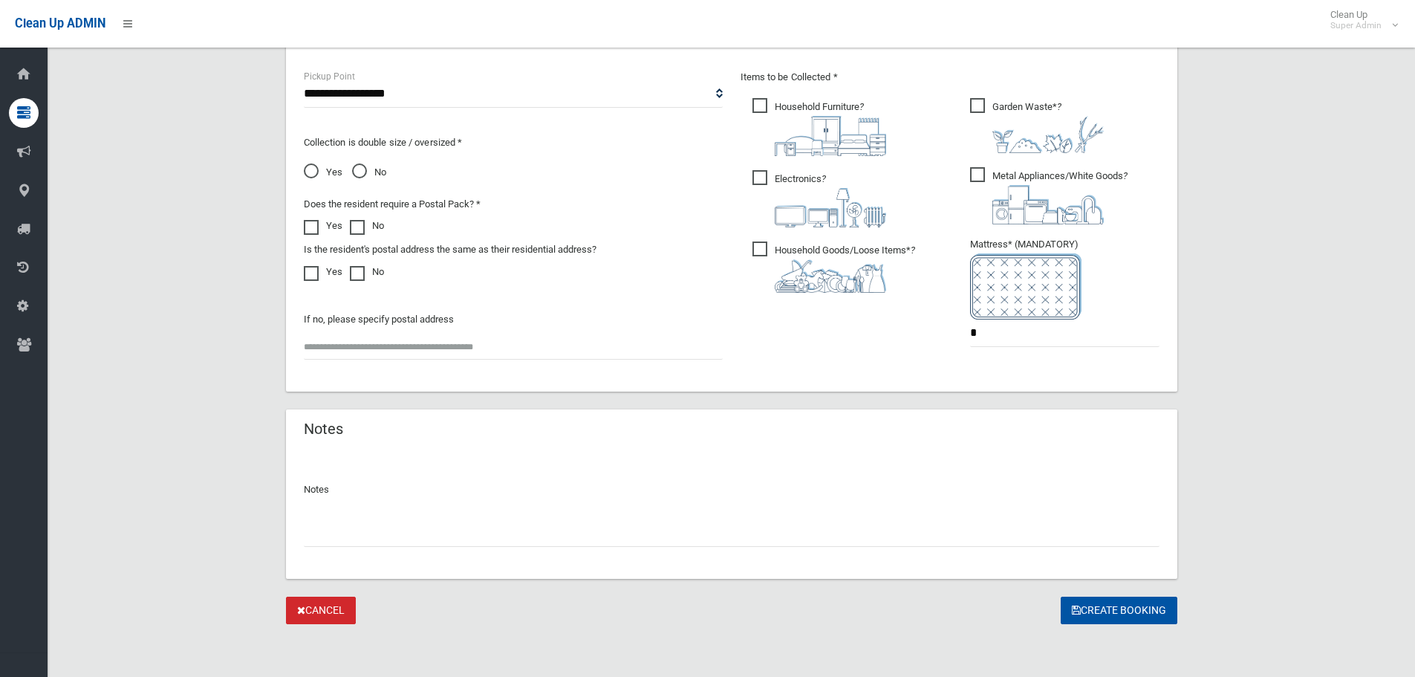
scroll to position [793, 0]
click at [317, 265] on span at bounding box center [315, 265] width 22 height 0
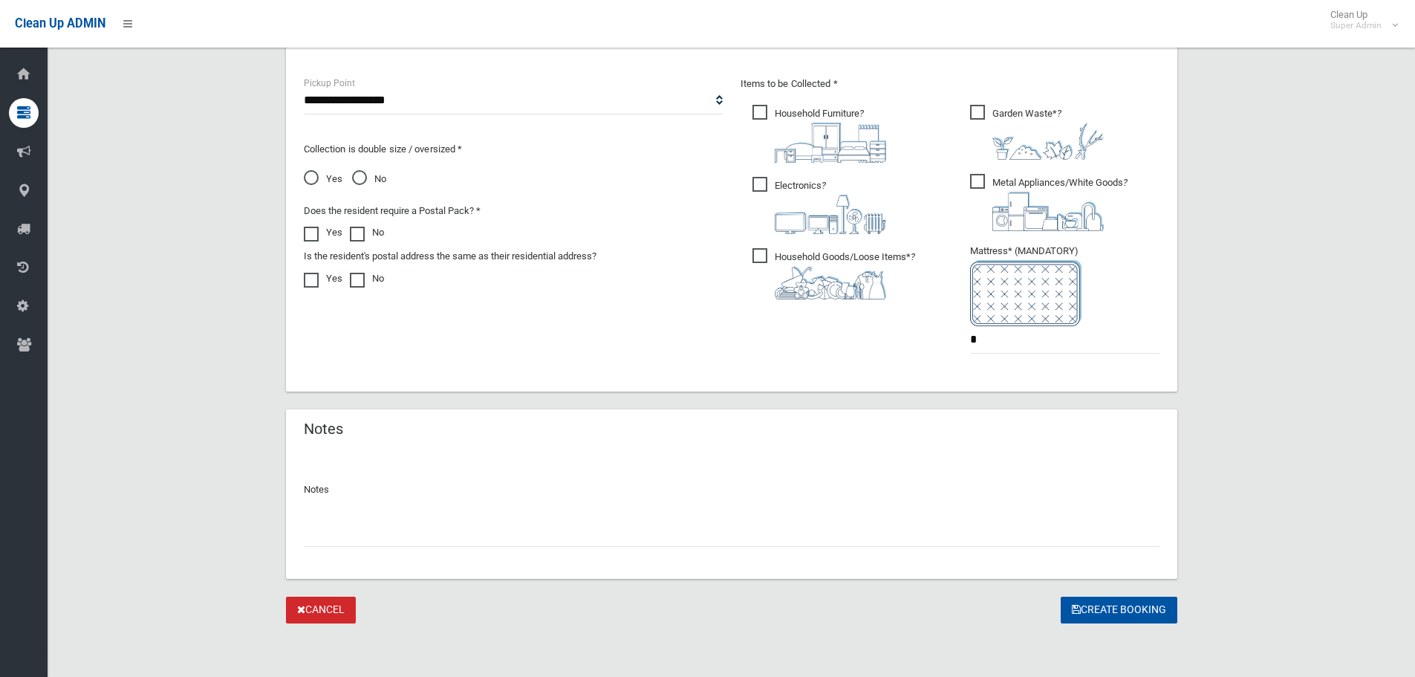
click at [458, 532] on input "text" at bounding box center [732, 532] width 856 height 27
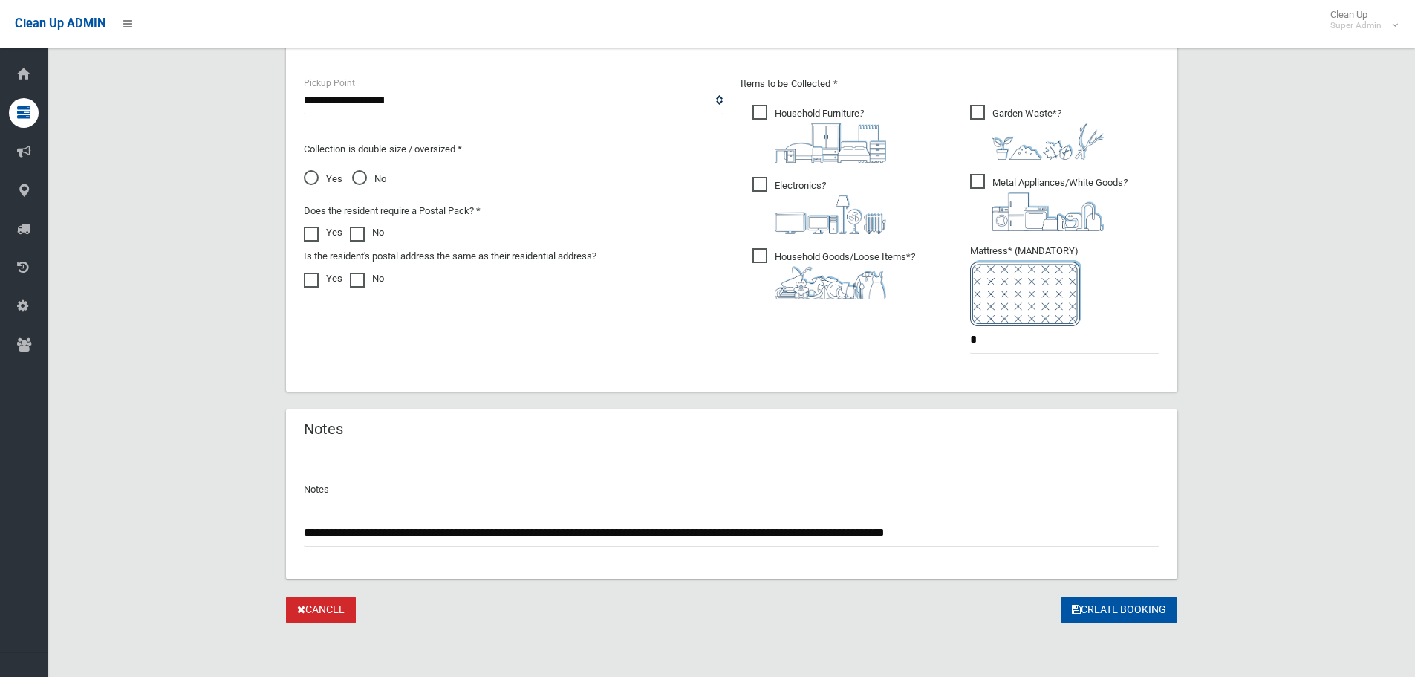
drag, startPoint x: 1140, startPoint y: 618, endPoint x: 276, endPoint y: 597, distance: 864.3
click at [374, 529] on input "**********" at bounding box center [732, 532] width 856 height 27
type input "**********"
click at [1105, 603] on button "Create Booking" at bounding box center [1119, 610] width 117 height 27
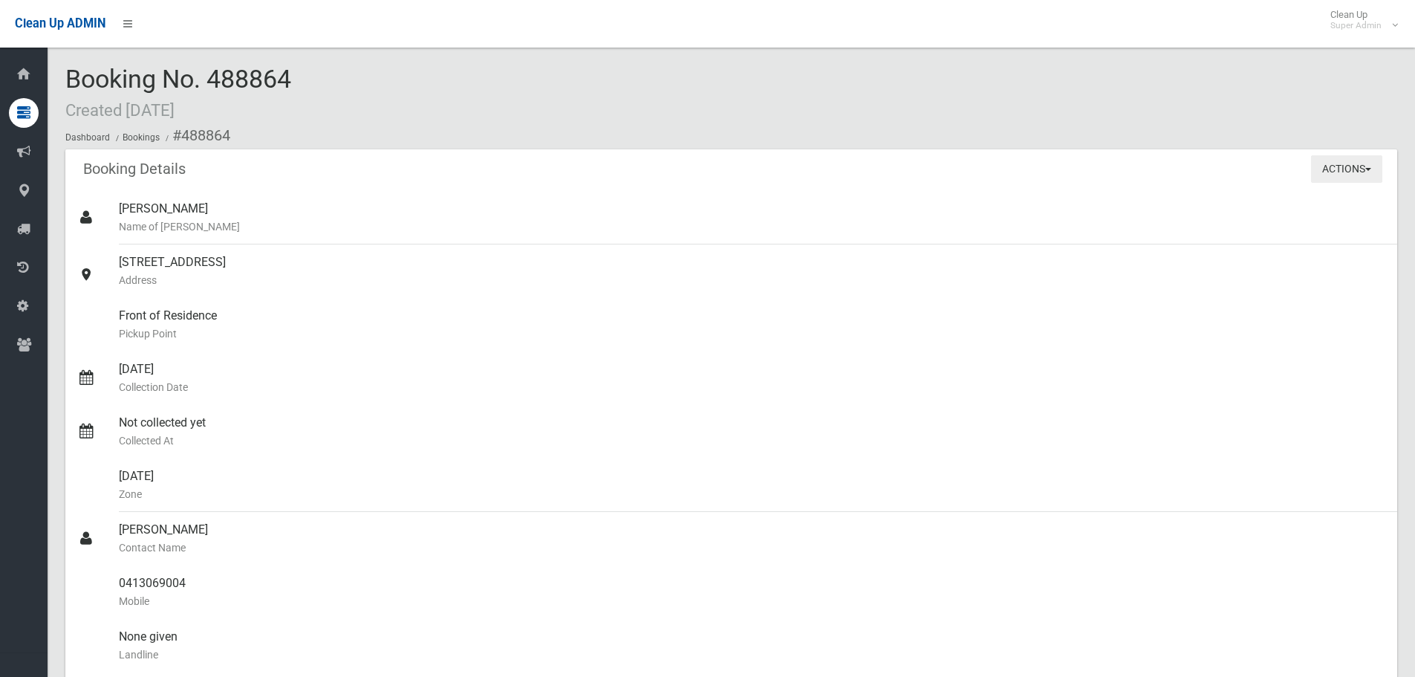
click at [1362, 169] on button "Actions" at bounding box center [1346, 168] width 71 height 27
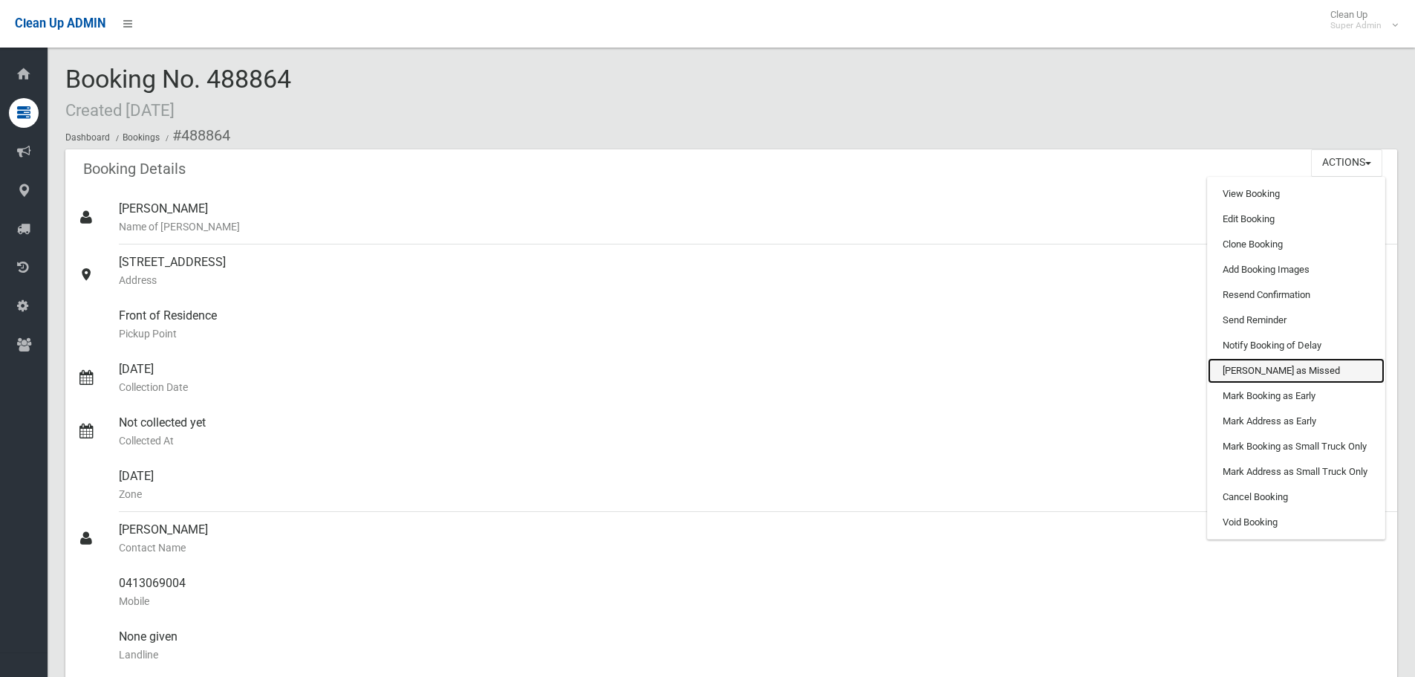
drag, startPoint x: 1319, startPoint y: 363, endPoint x: 775, endPoint y: 55, distance: 625.4
click at [1319, 363] on link "[PERSON_NAME] as Missed" at bounding box center [1296, 370] width 177 height 25
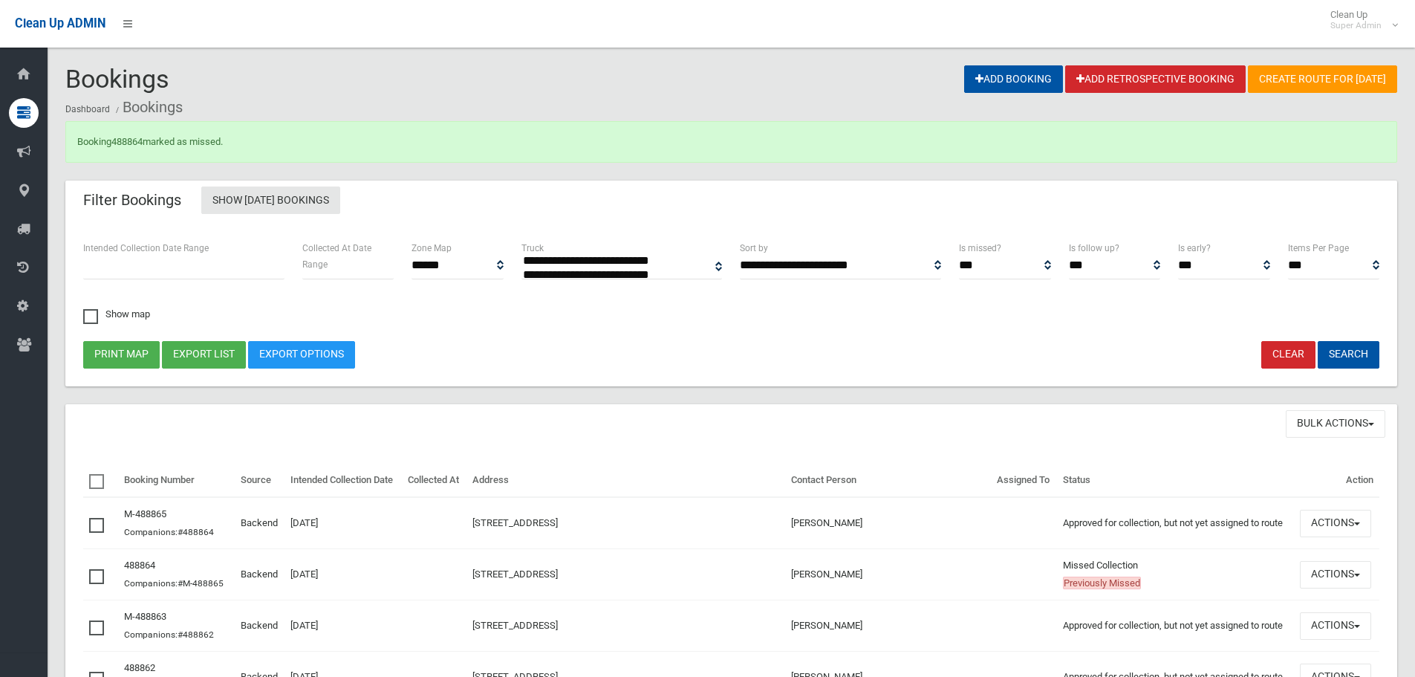
select select
click at [121, 143] on link "488864" at bounding box center [126, 141] width 31 height 11
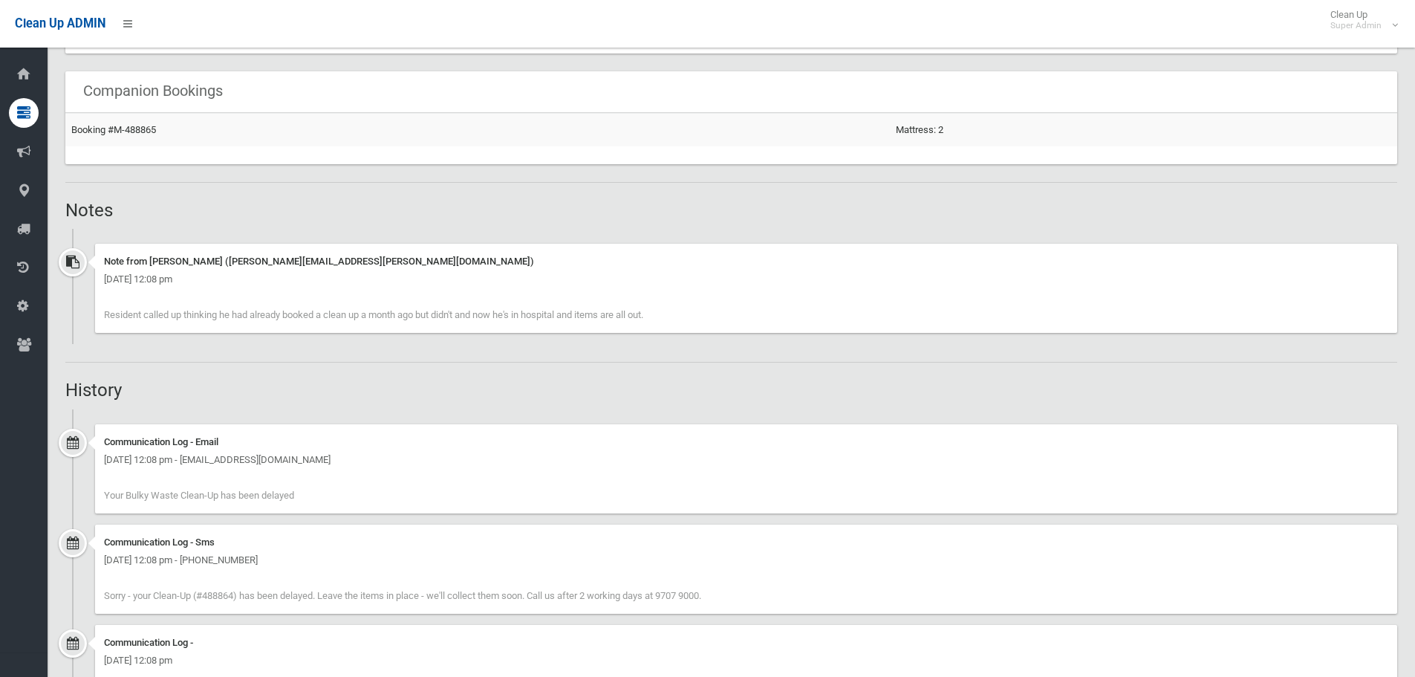
scroll to position [1114, 0]
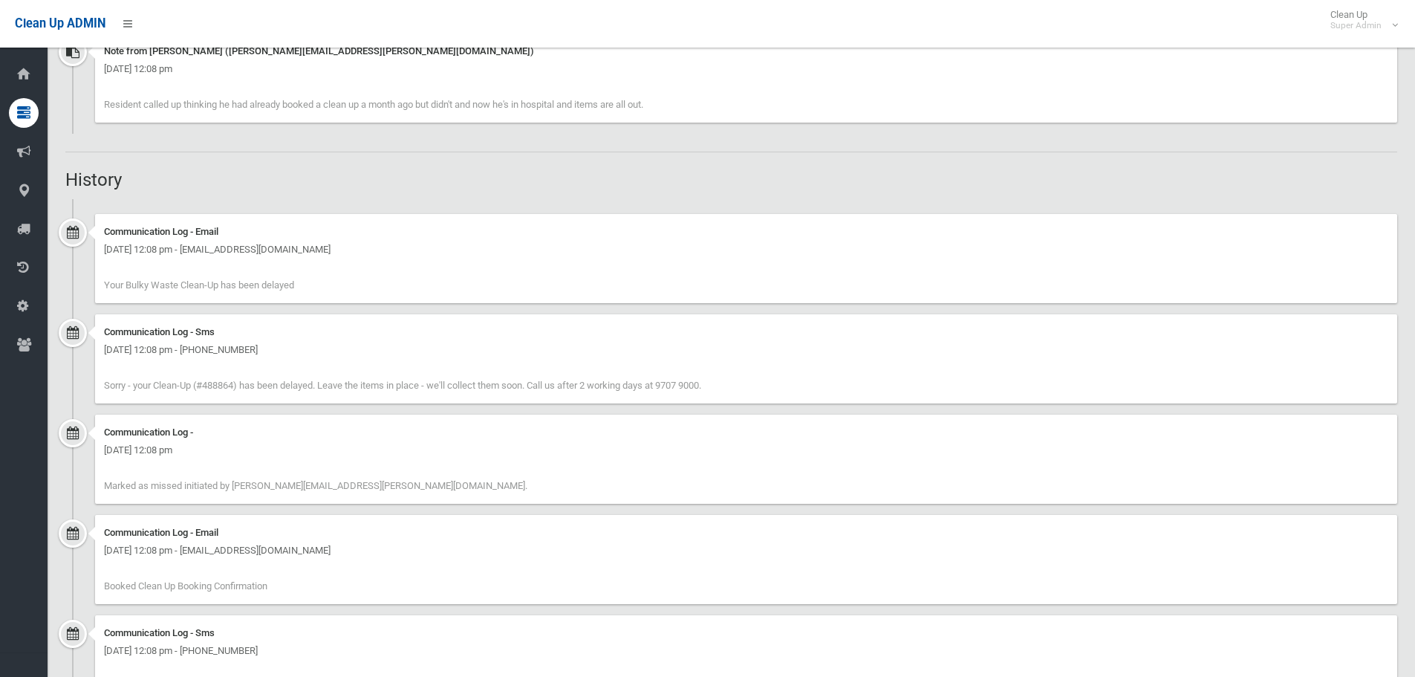
click at [620, 393] on ul "Communication Log - Email Monday 29th September 2025 - 12:08 pm - rayarraj@optu…" at bounding box center [731, 507] width 1332 height 617
click at [594, 182] on h2 "History" at bounding box center [731, 179] width 1332 height 19
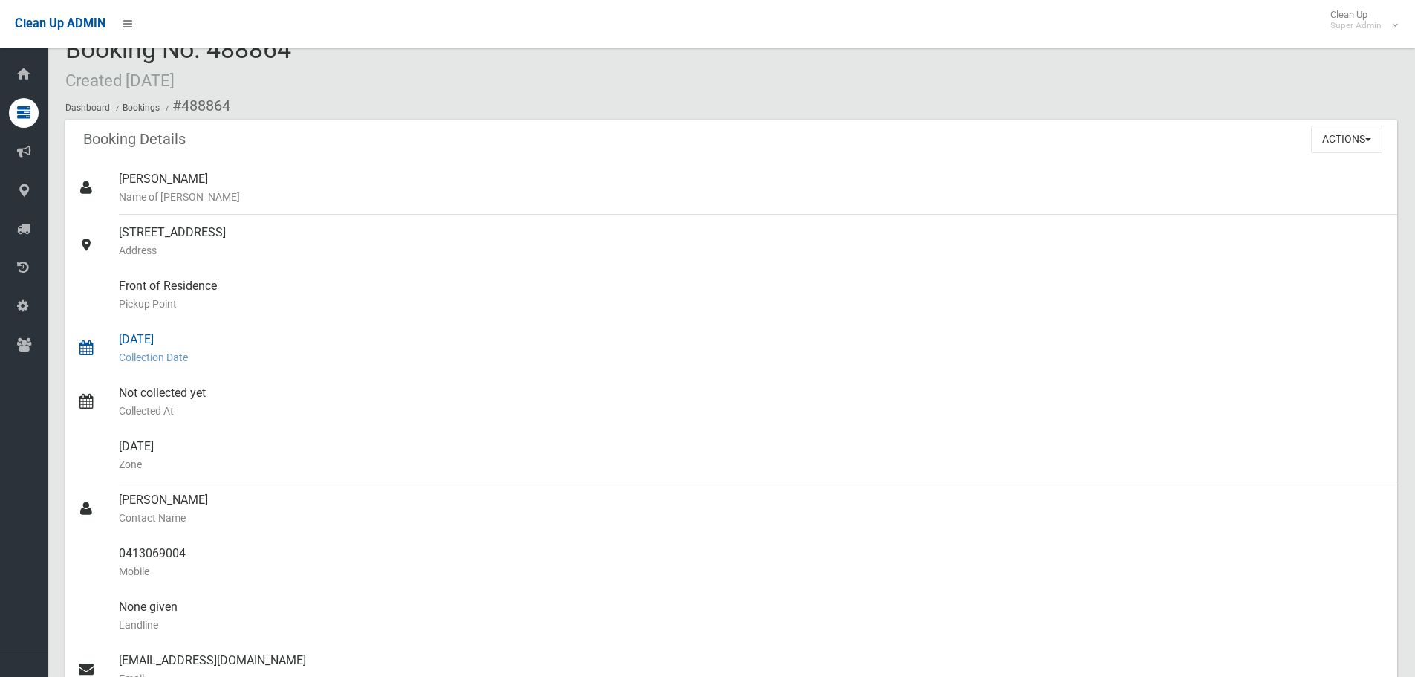
scroll to position [0, 0]
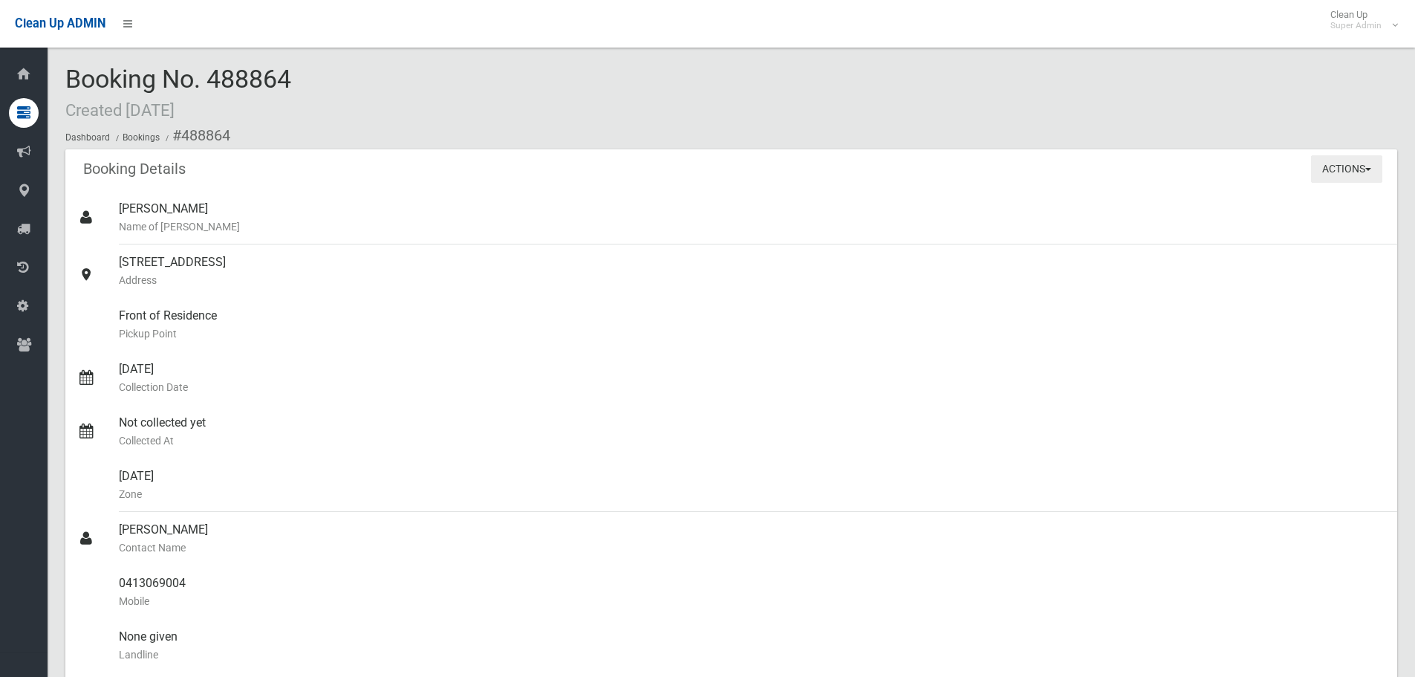
click at [1342, 159] on button "Actions" at bounding box center [1346, 168] width 71 height 27
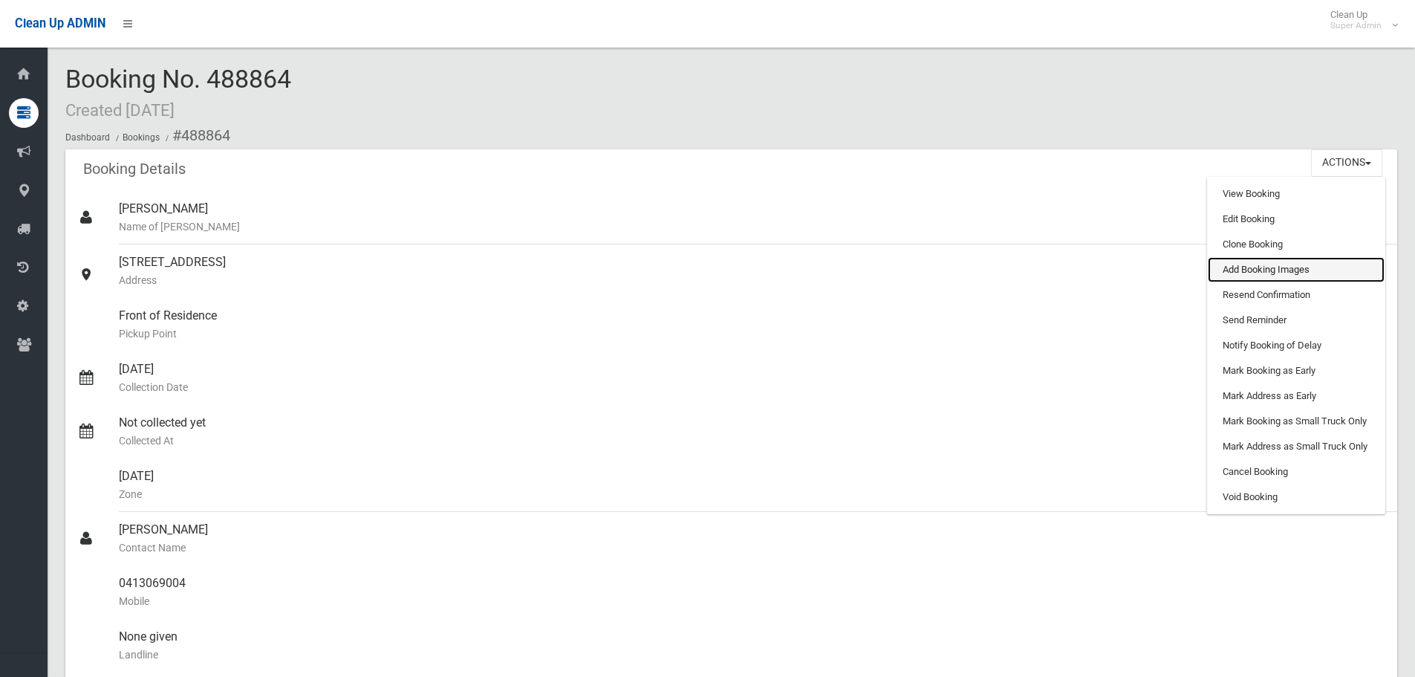
click at [1316, 272] on link "Add Booking Images" at bounding box center [1296, 269] width 177 height 25
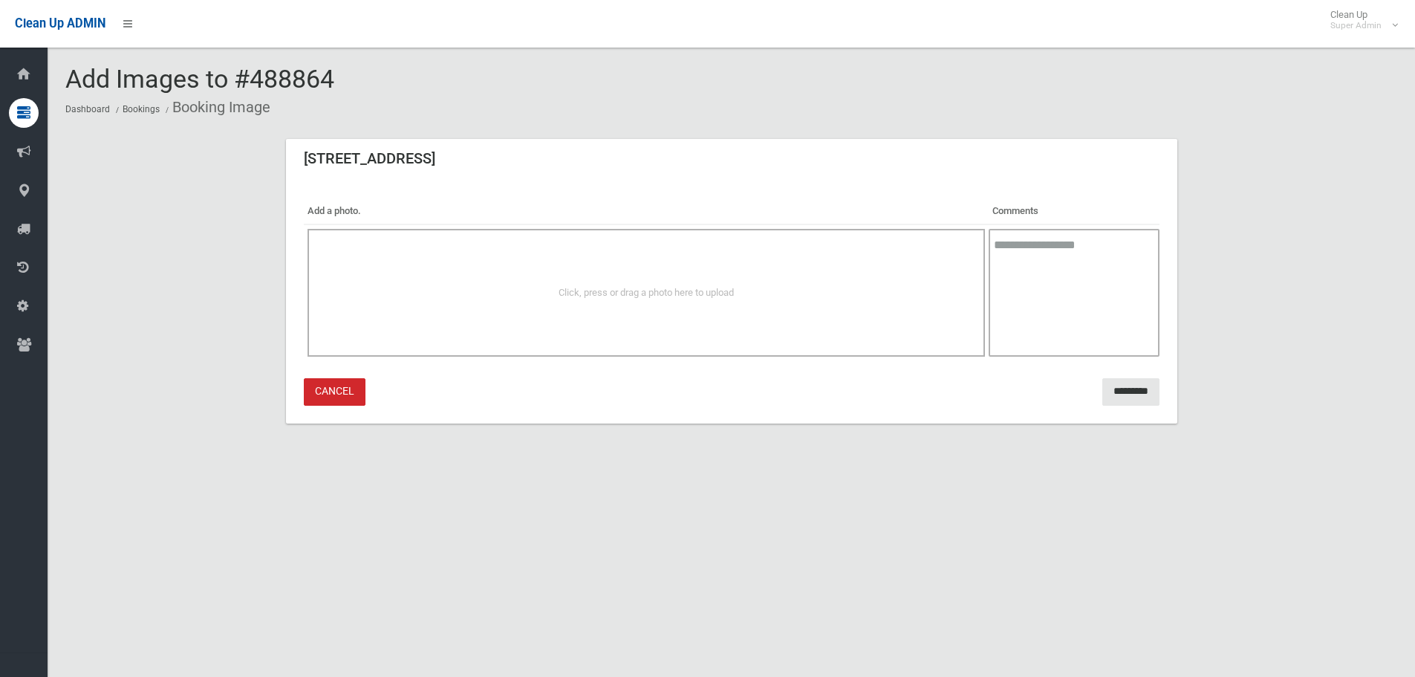
click at [616, 305] on div "Click, press or drag a photo here to upload" at bounding box center [647, 293] width 678 height 128
click at [343, 212] on th "Add a photo." at bounding box center [647, 211] width 686 height 26
click at [374, 199] on th "Add a photo." at bounding box center [647, 211] width 686 height 26
click at [1106, 388] on input "*********" at bounding box center [1131, 391] width 57 height 27
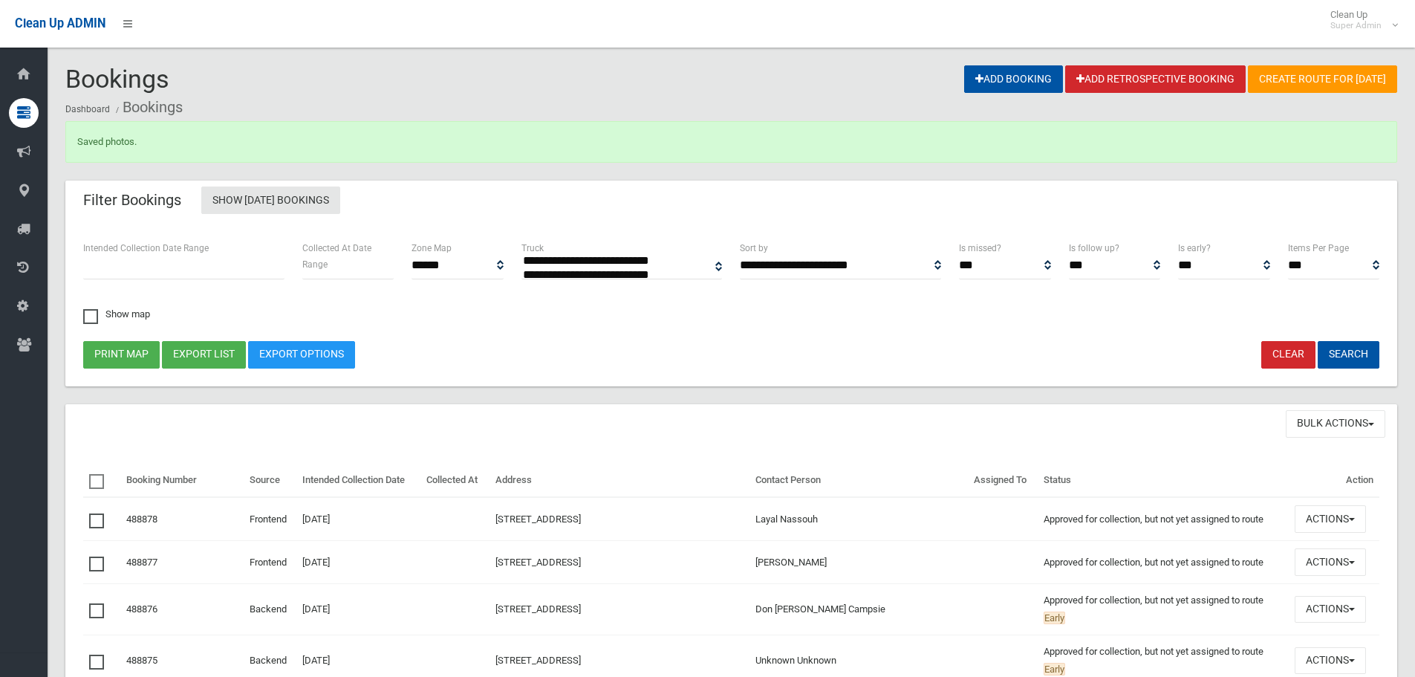
select select
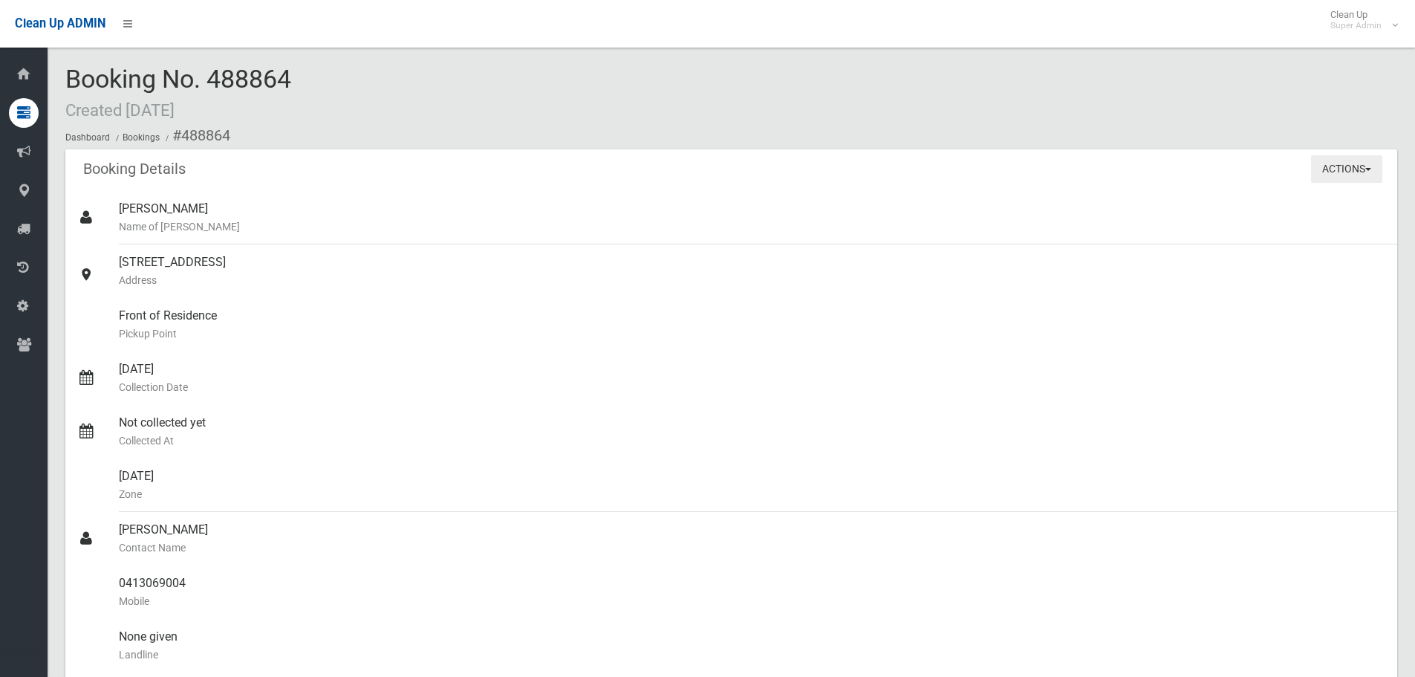
click at [1368, 175] on button "Actions" at bounding box center [1346, 168] width 71 height 27
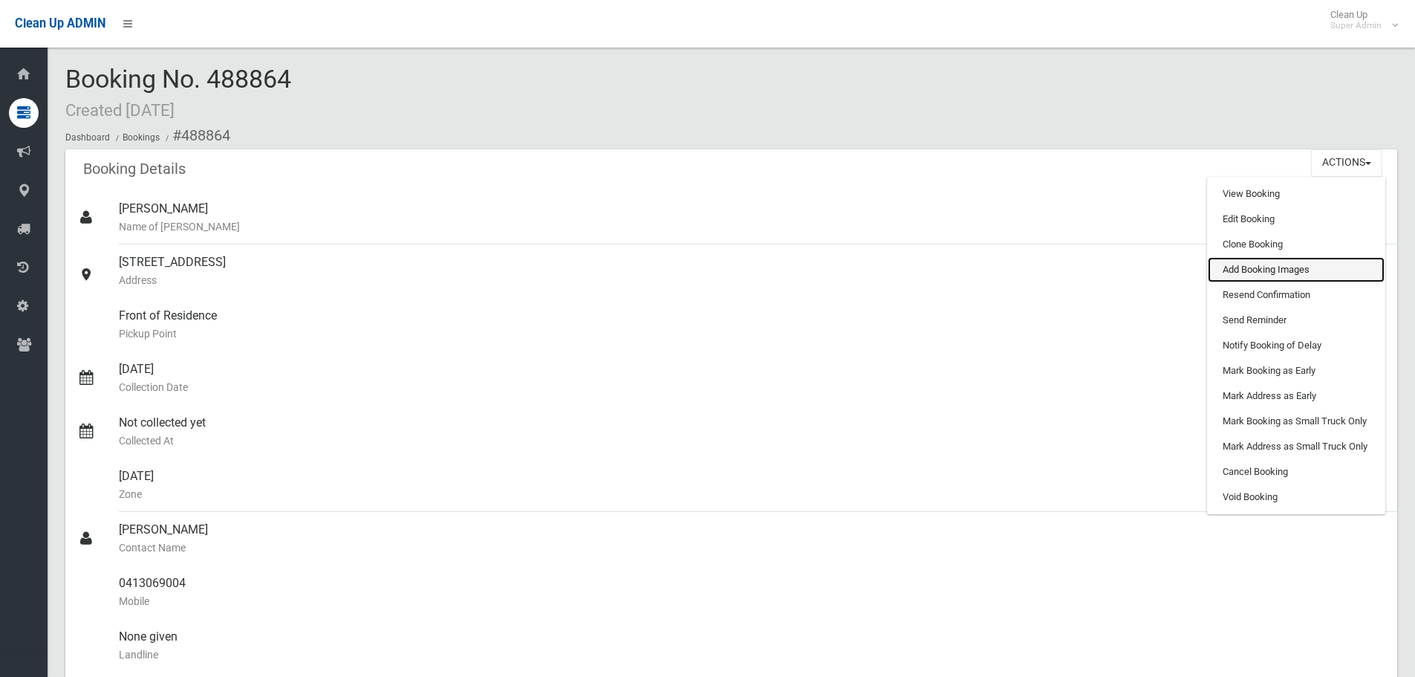
click at [1297, 276] on link "Add Booking Images" at bounding box center [1296, 269] width 177 height 25
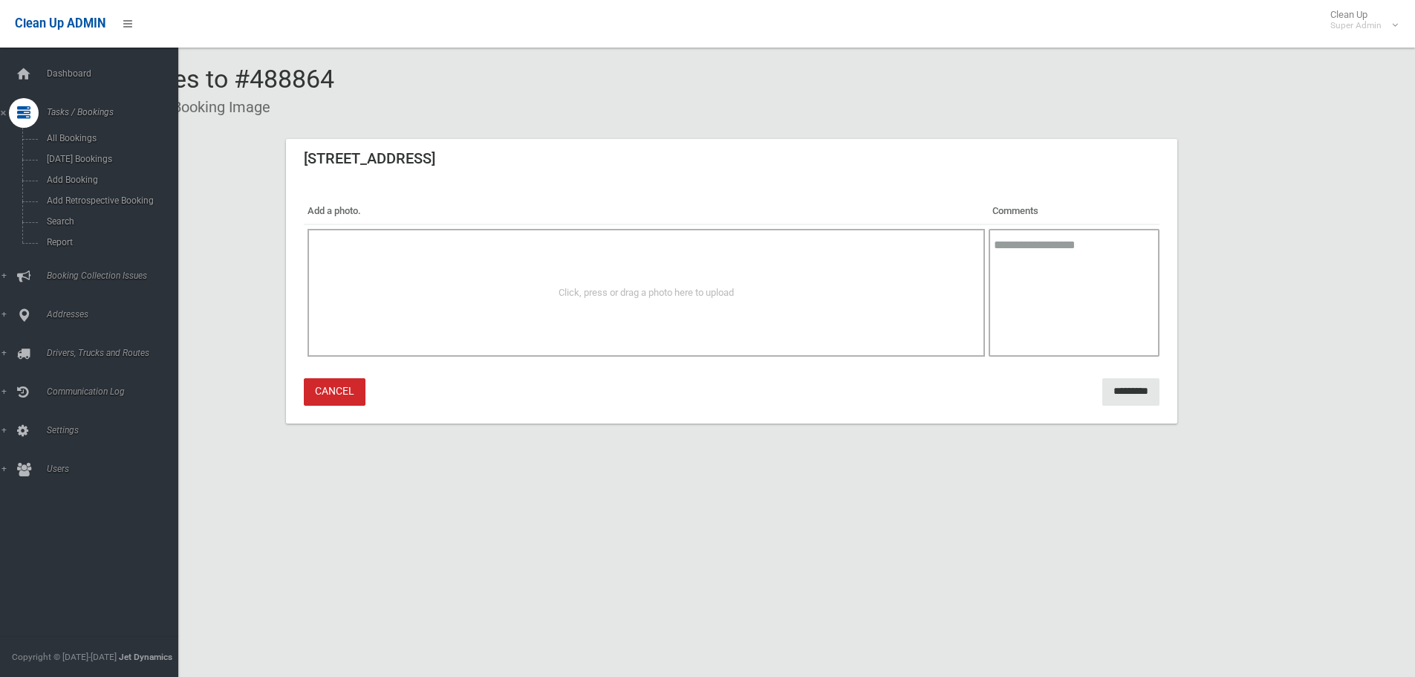
click at [681, 287] on span "Click, press or drag a photo here to upload" at bounding box center [646, 292] width 175 height 11
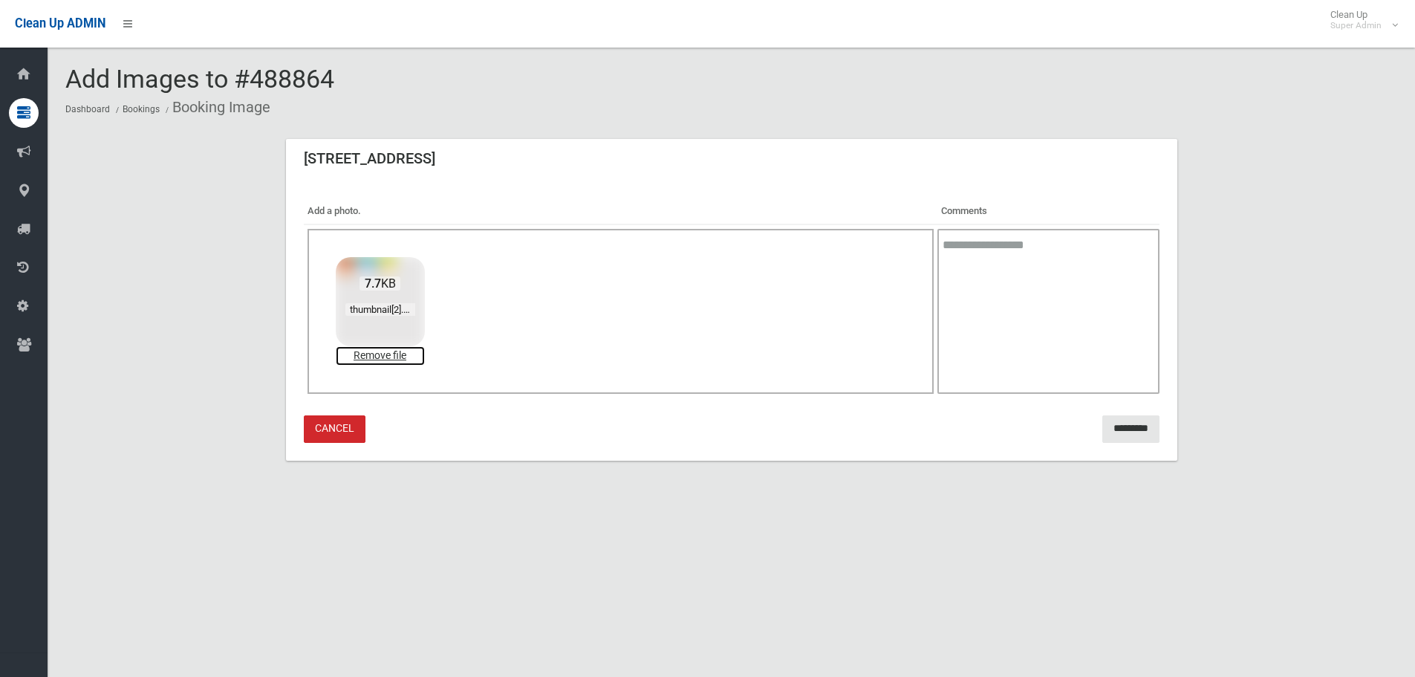
click at [400, 357] on link "Remove file" at bounding box center [380, 355] width 89 height 19
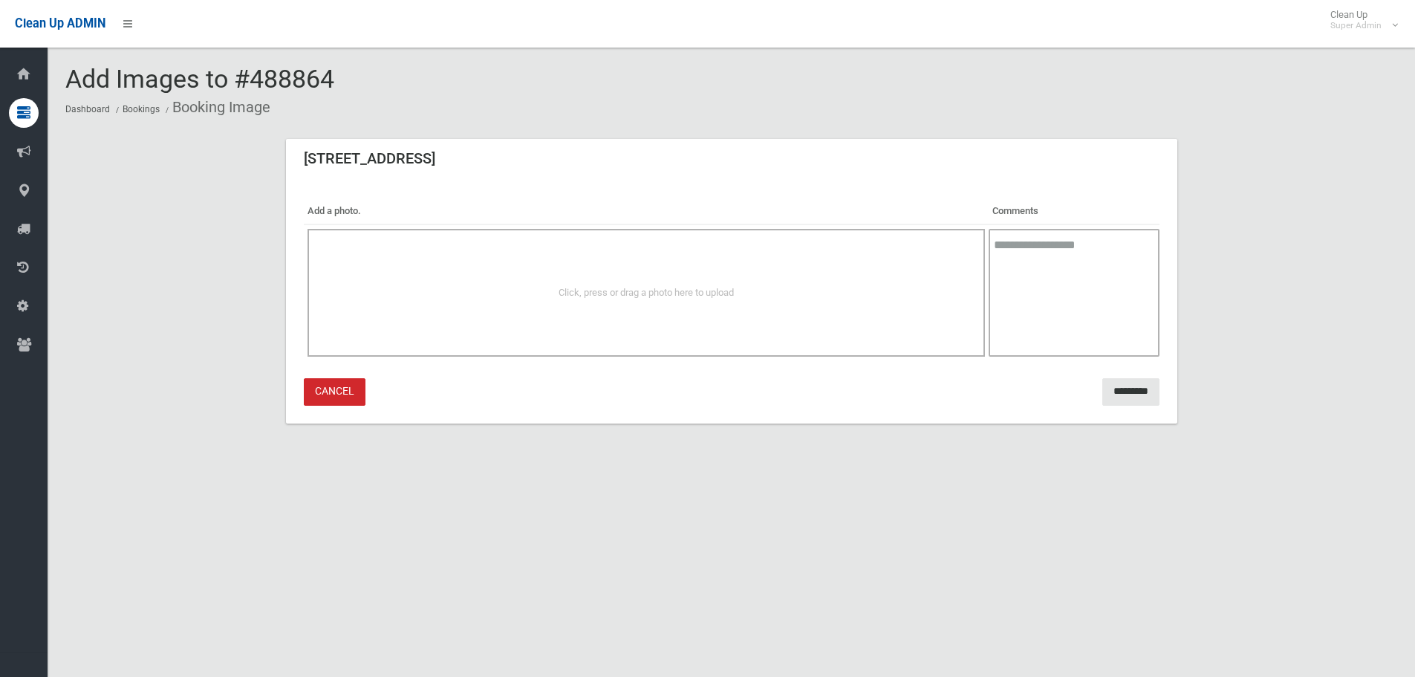
click at [918, 311] on div "Click, press or drag a photo here to upload" at bounding box center [647, 293] width 678 height 128
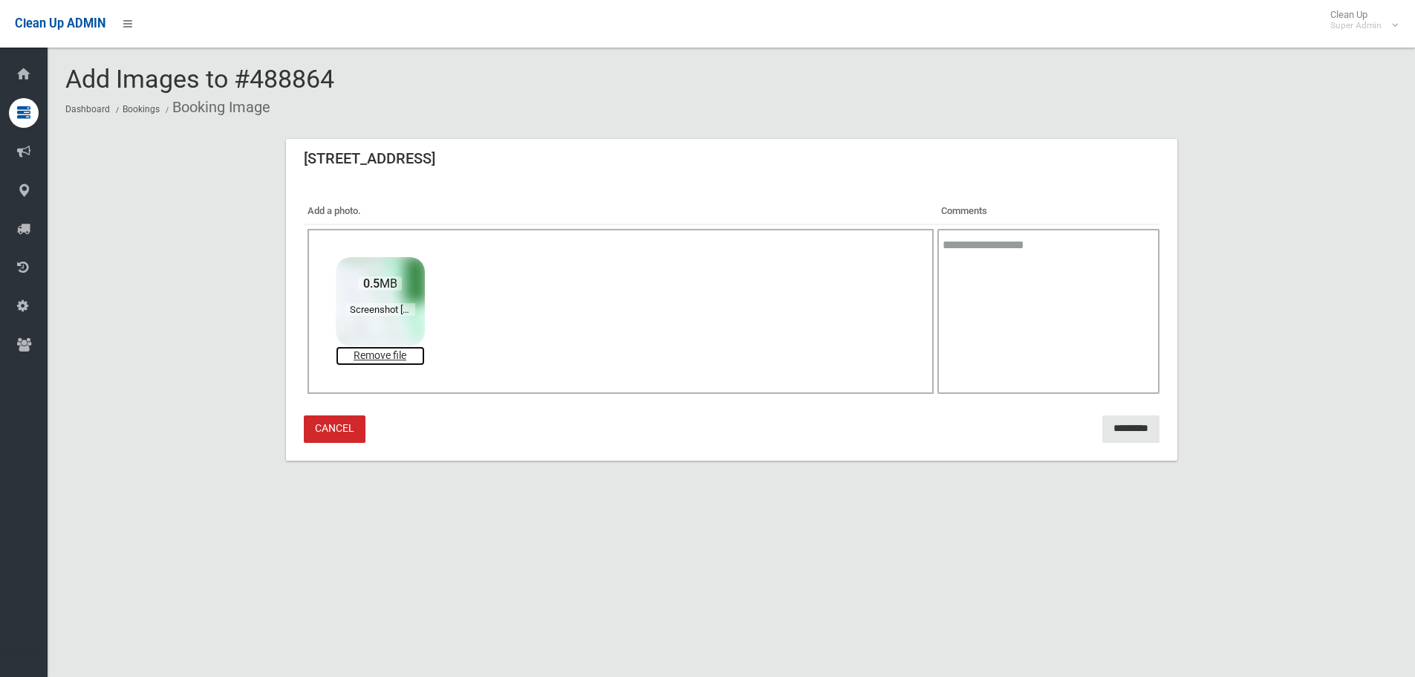
click at [377, 362] on link "Remove file" at bounding box center [380, 355] width 89 height 19
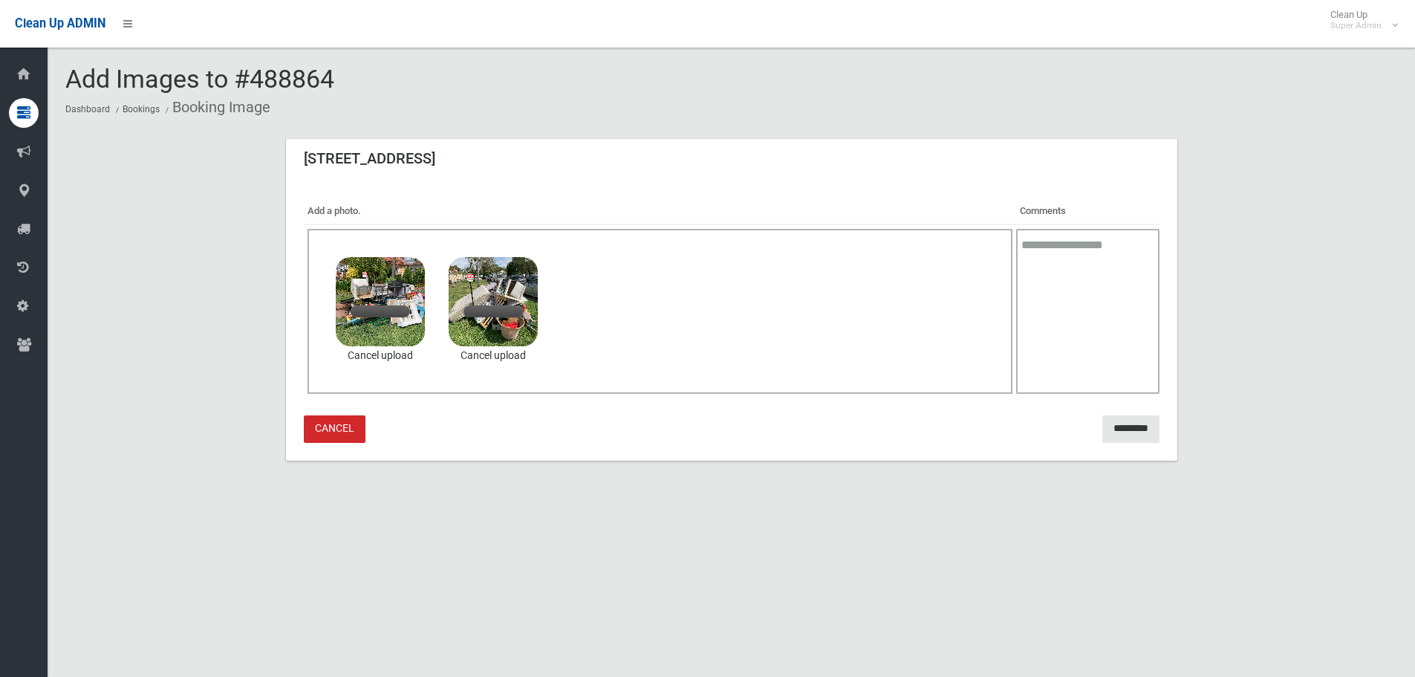
drag, startPoint x: 1078, startPoint y: 270, endPoint x: 1077, endPoint y: 279, distance: 8.9
click at [1077, 279] on textarea at bounding box center [1087, 311] width 143 height 165
type textarea "*******"
click at [1131, 417] on input "*********" at bounding box center [1131, 428] width 57 height 27
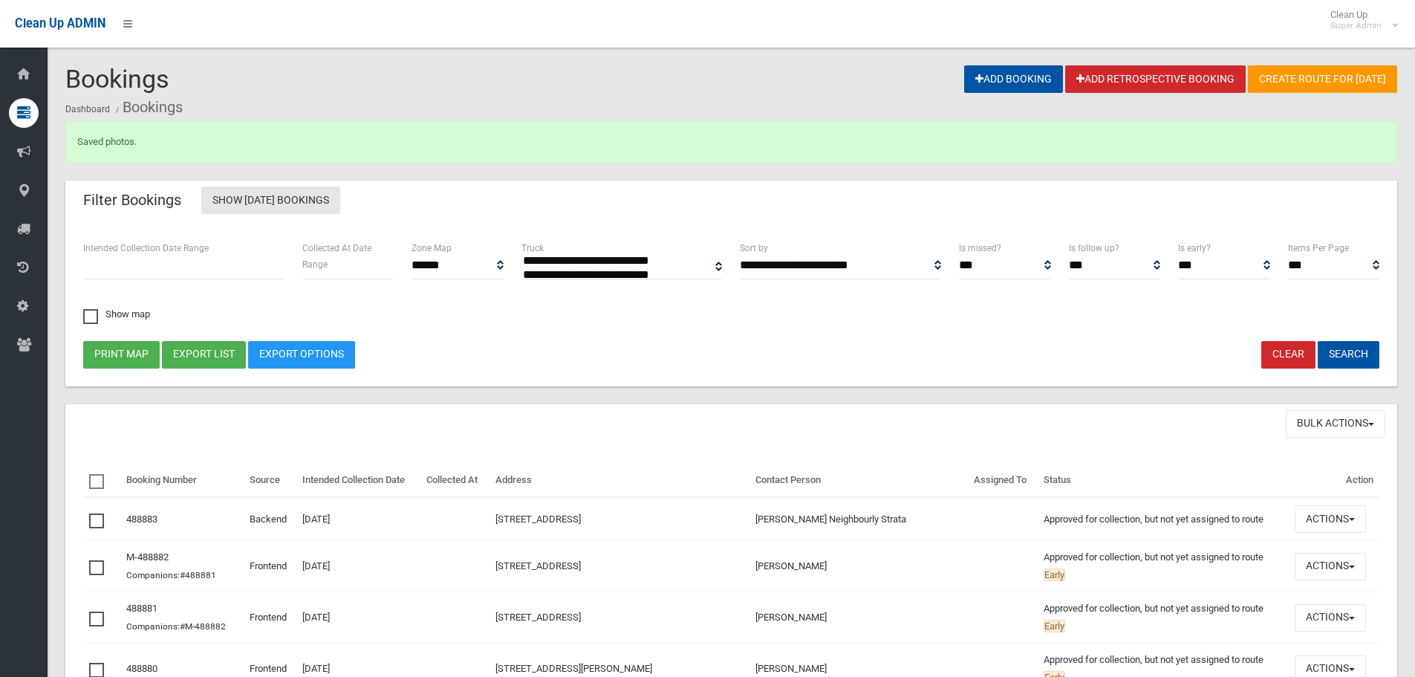
select select
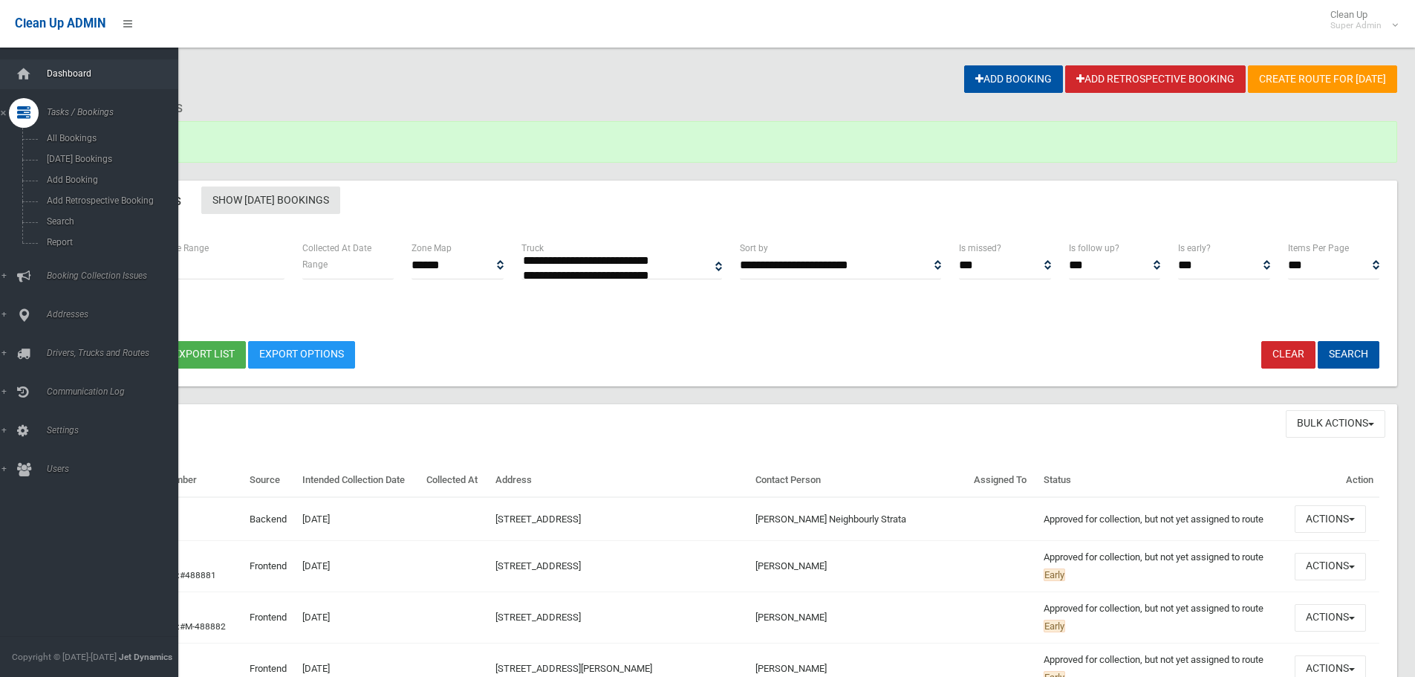
click at [73, 75] on span "Dashboard" at bounding box center [115, 73] width 147 height 10
click at [84, 222] on span "Search" at bounding box center [109, 221] width 134 height 10
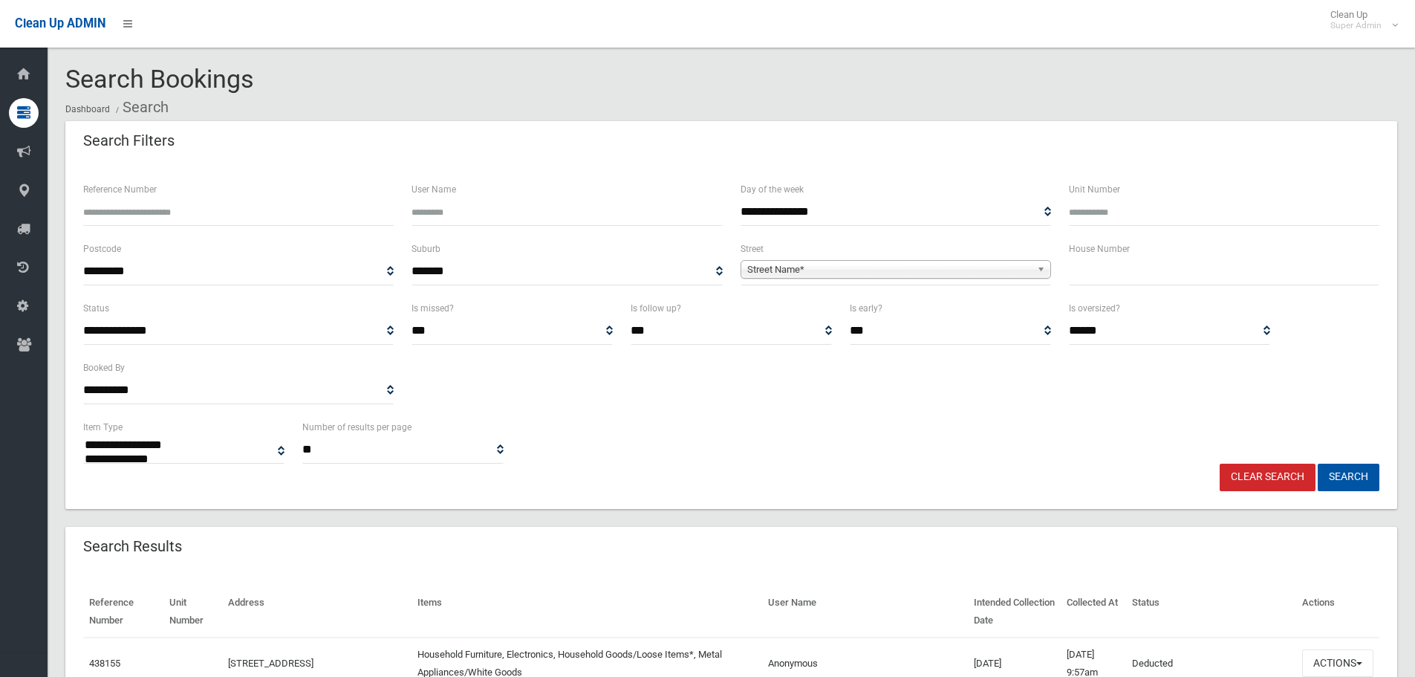
select select
click at [1161, 264] on input "text" at bounding box center [1224, 271] width 311 height 27
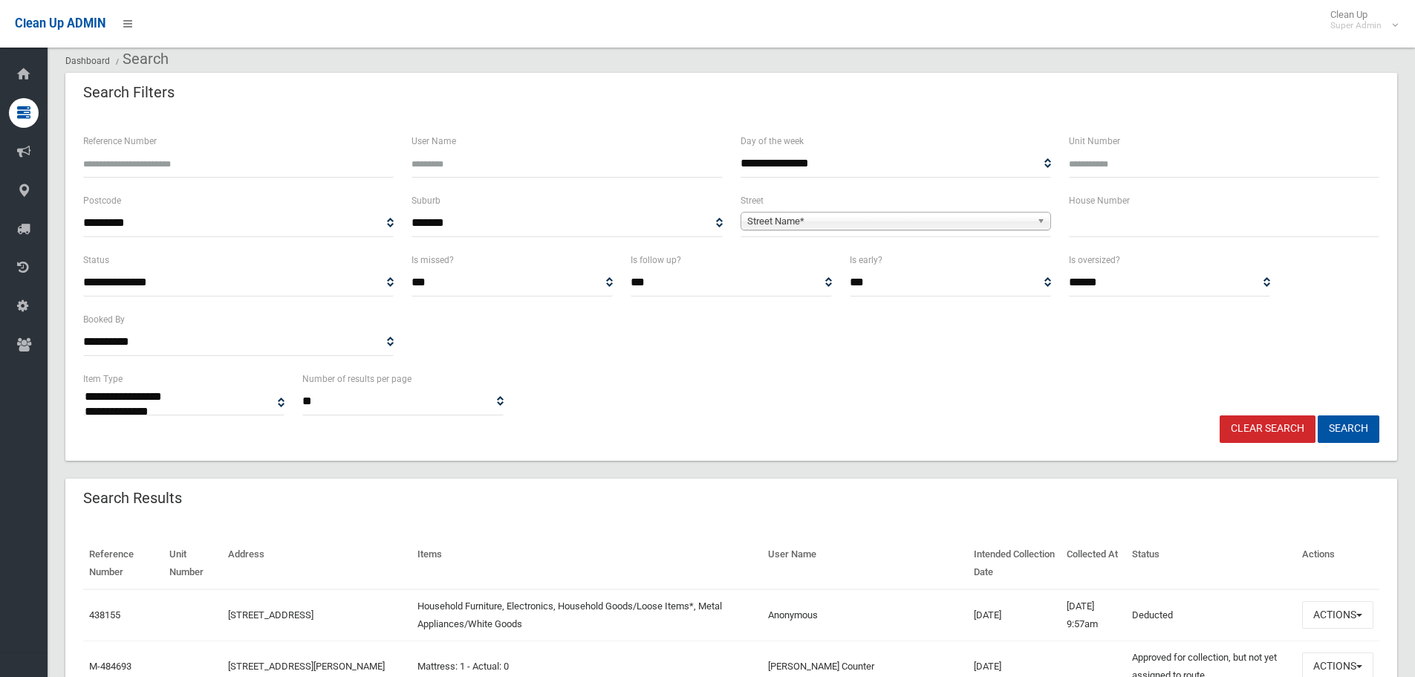
scroll to position [74, 0]
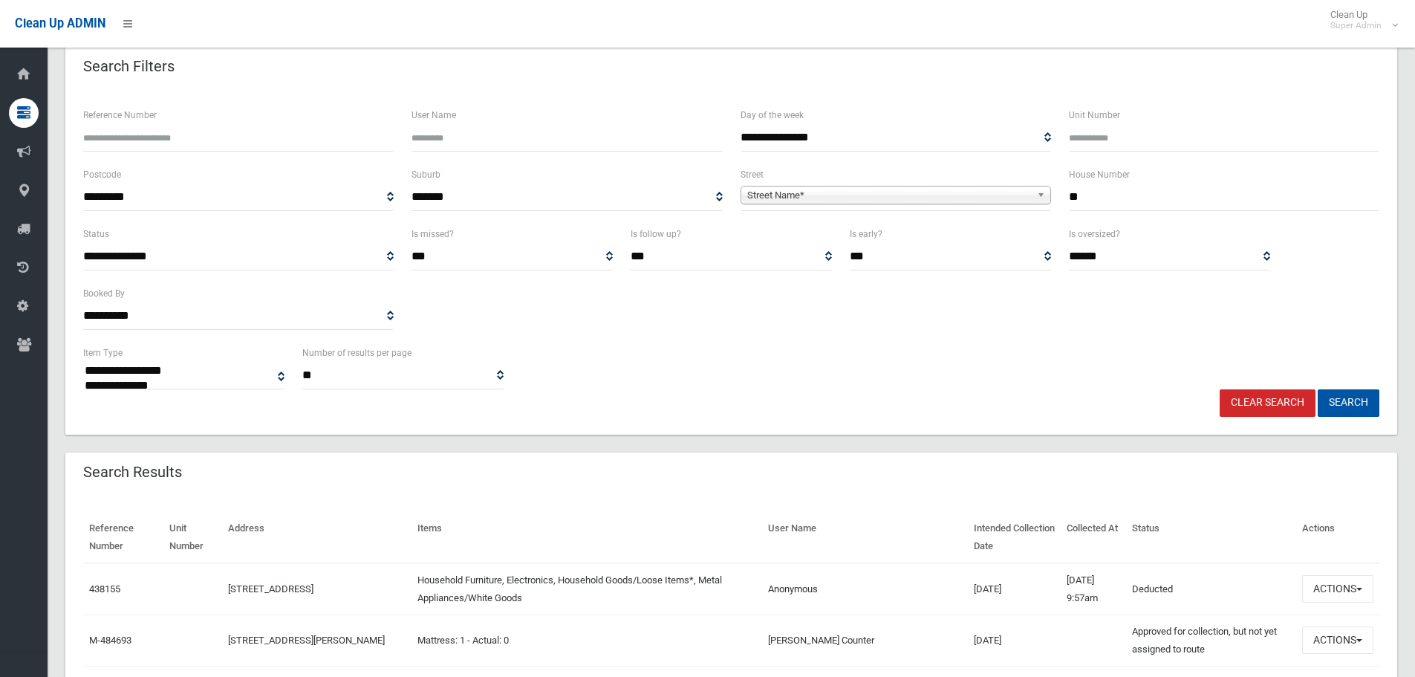
type input "**"
click at [927, 198] on span "Street Name*" at bounding box center [889, 195] width 284 height 18
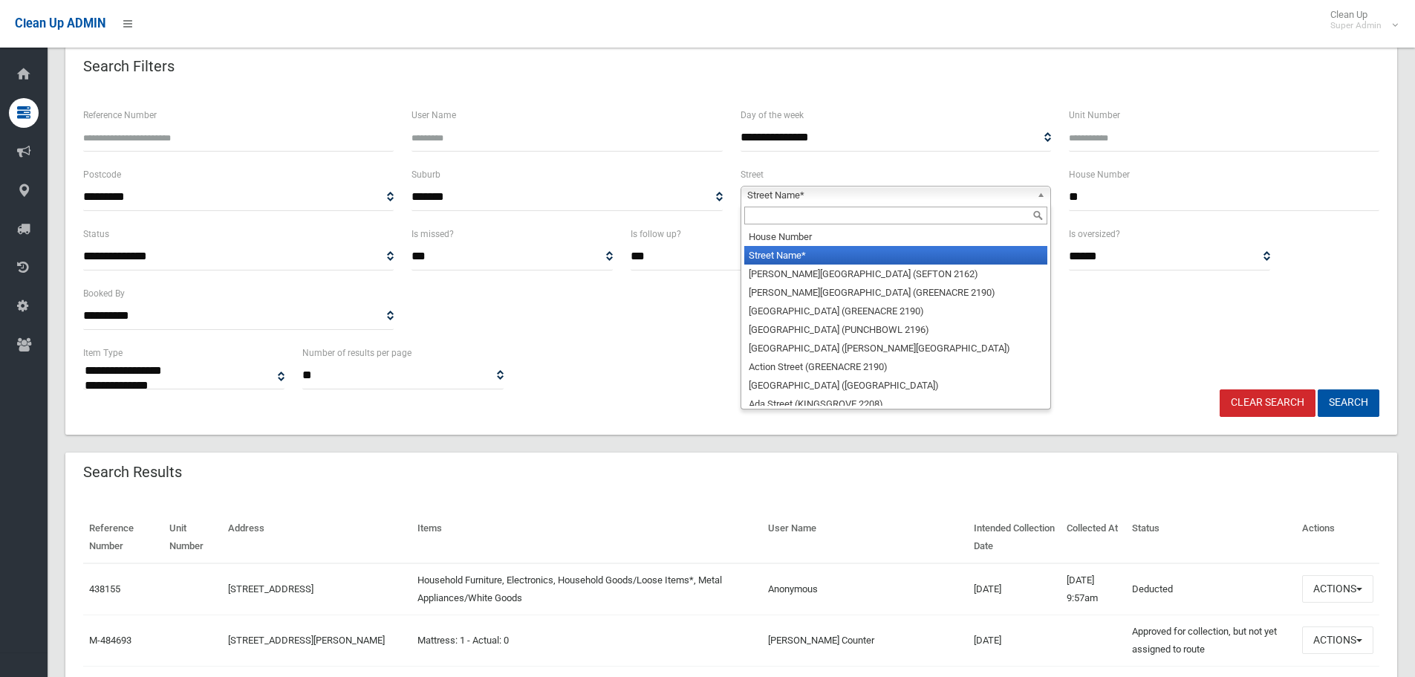
click at [900, 215] on input "text" at bounding box center [895, 216] width 303 height 18
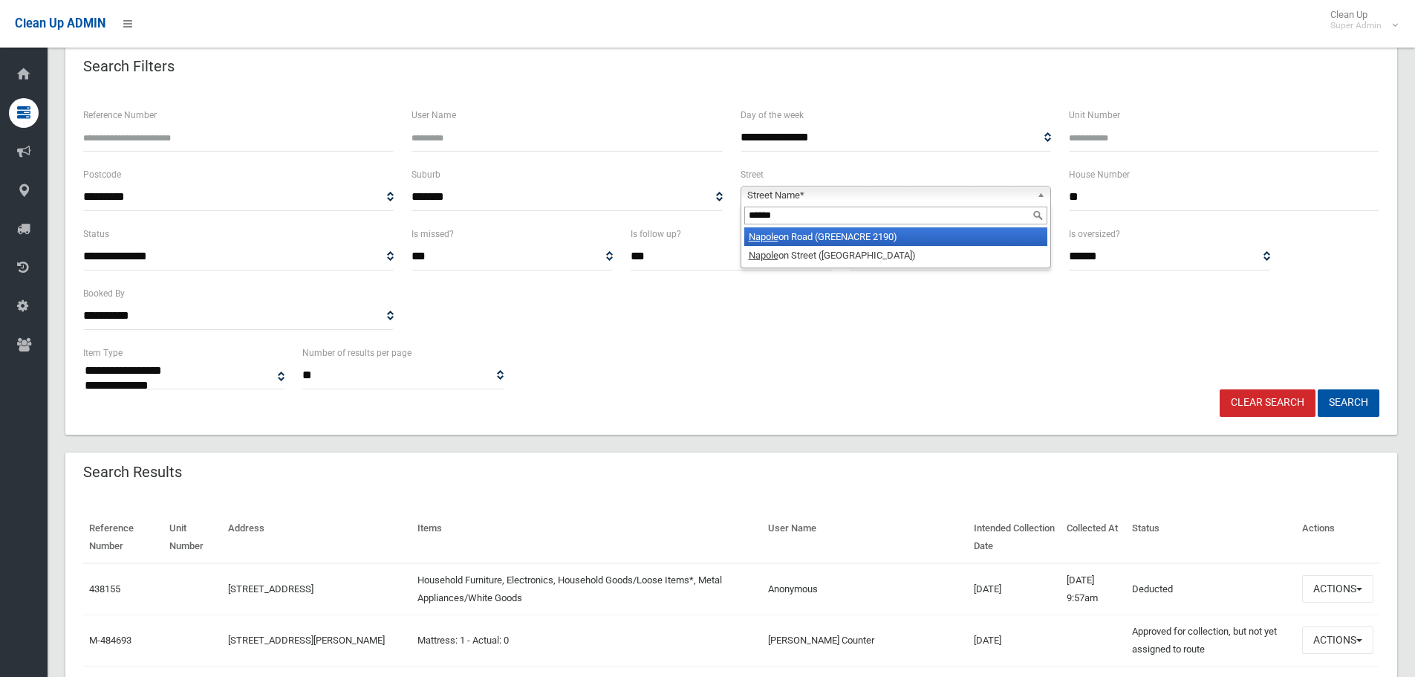
type input "******"
click at [874, 232] on li "Napole on Road (GREENACRE 2190)" at bounding box center [895, 236] width 303 height 19
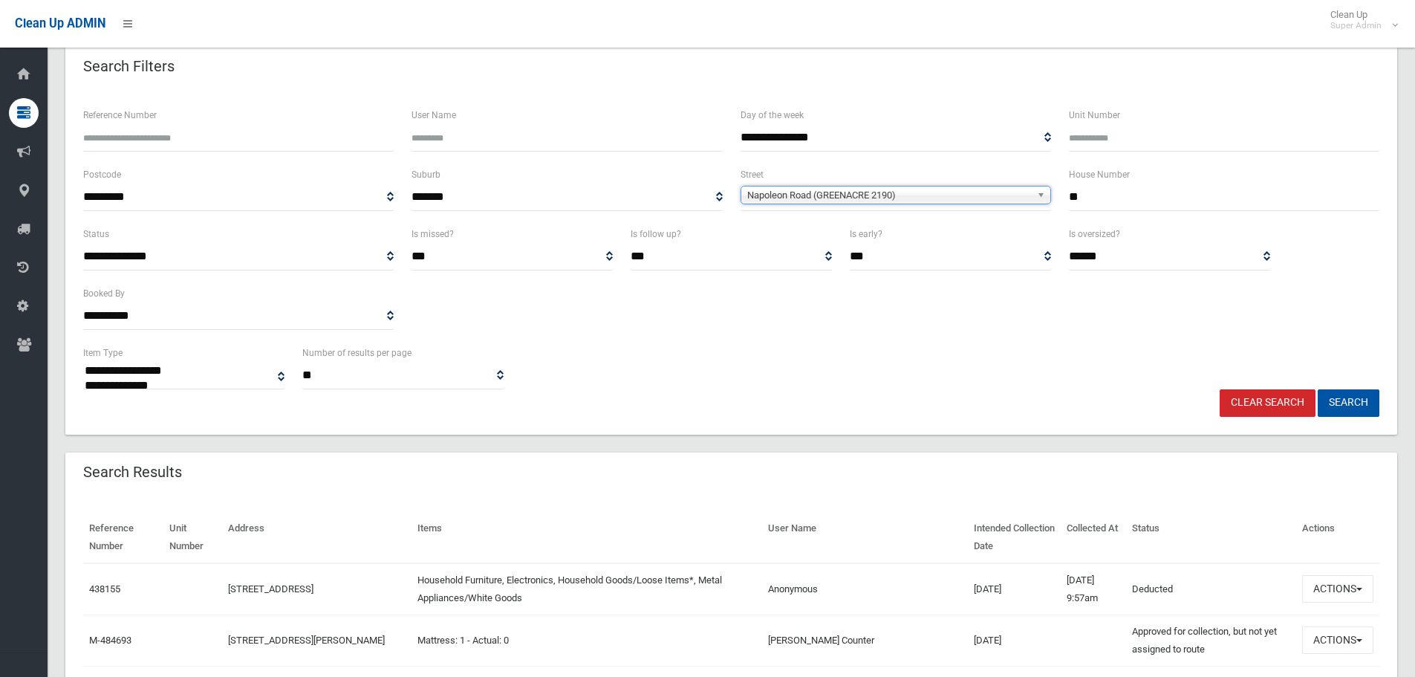
click at [1318, 389] on button "Search" at bounding box center [1349, 402] width 62 height 27
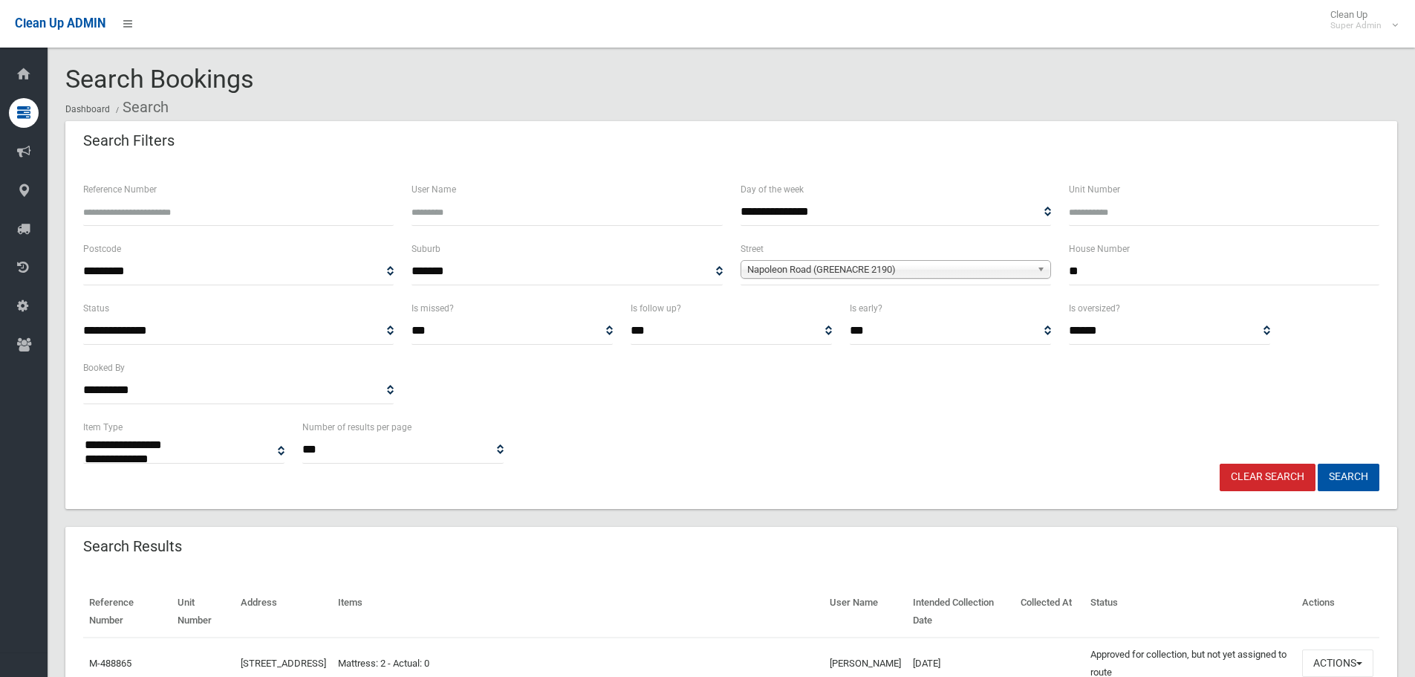
select select
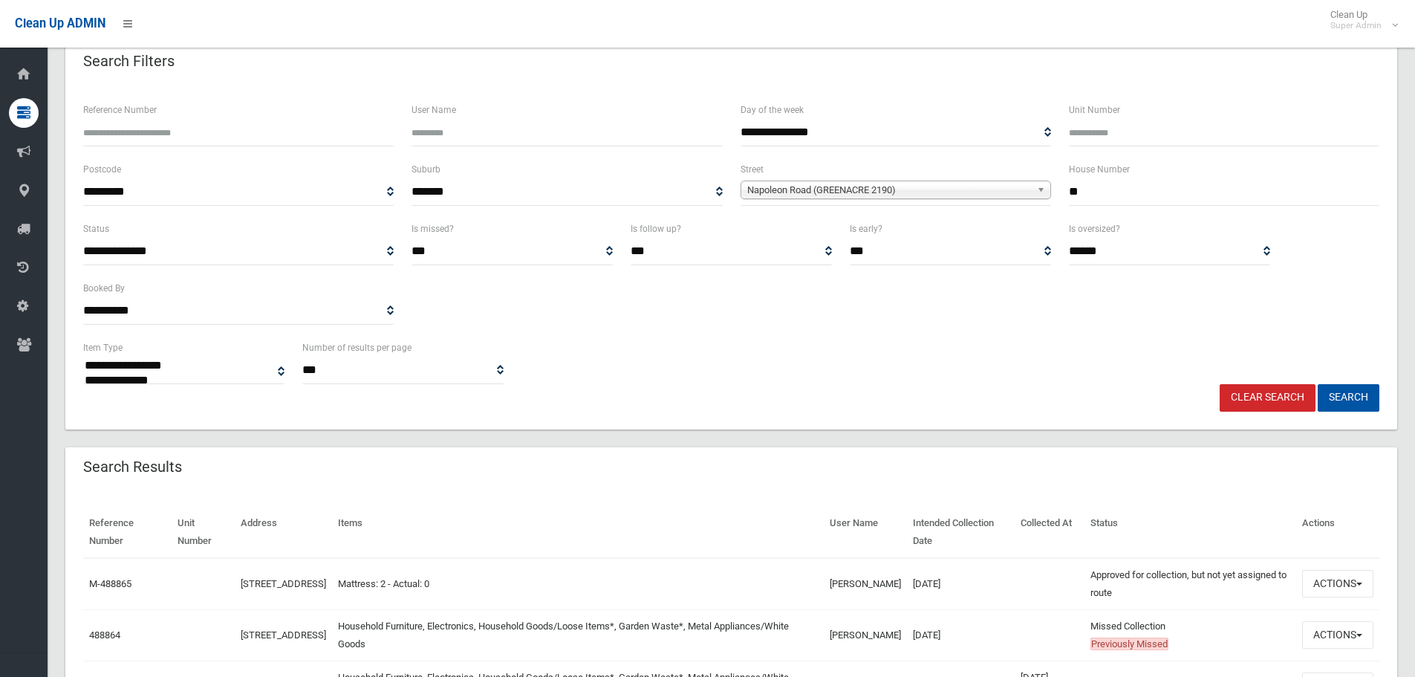
scroll to position [223, 0]
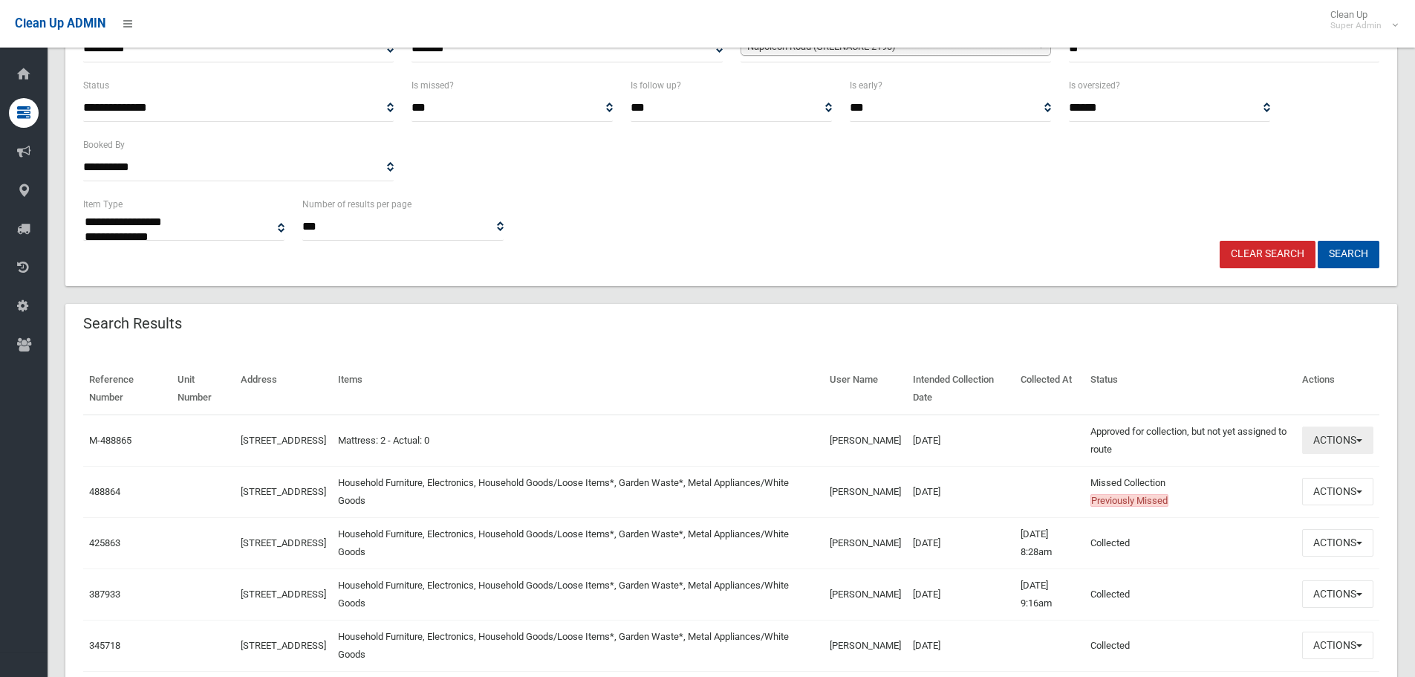
click at [1356, 445] on button "Actions" at bounding box center [1337, 439] width 71 height 27
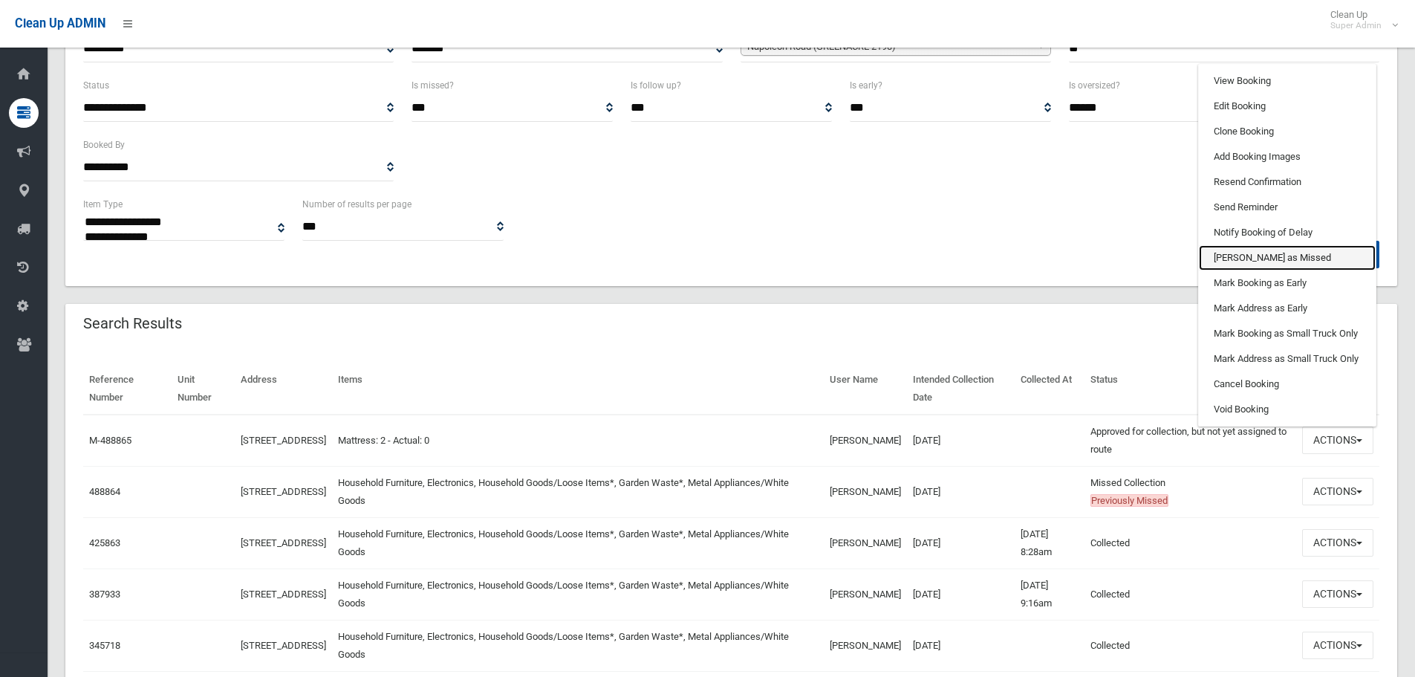
drag, startPoint x: 1278, startPoint y: 251, endPoint x: 788, endPoint y: 47, distance: 531.2
click at [1278, 251] on link "[PERSON_NAME] as Missed" at bounding box center [1287, 257] width 177 height 25
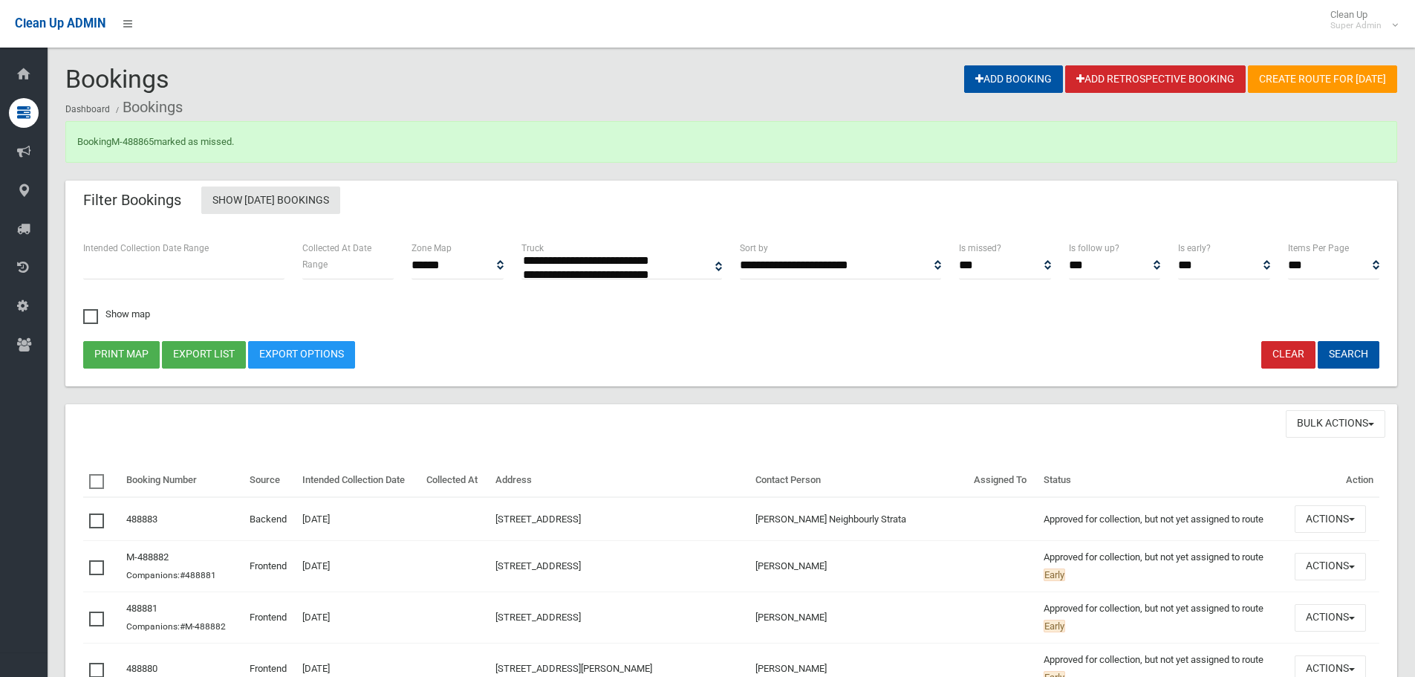
select select
click at [146, 147] on div "Booking M-488865 marked as missed." at bounding box center [731, 142] width 1332 height 42
click at [141, 140] on link "M-488865" at bounding box center [132, 141] width 42 height 11
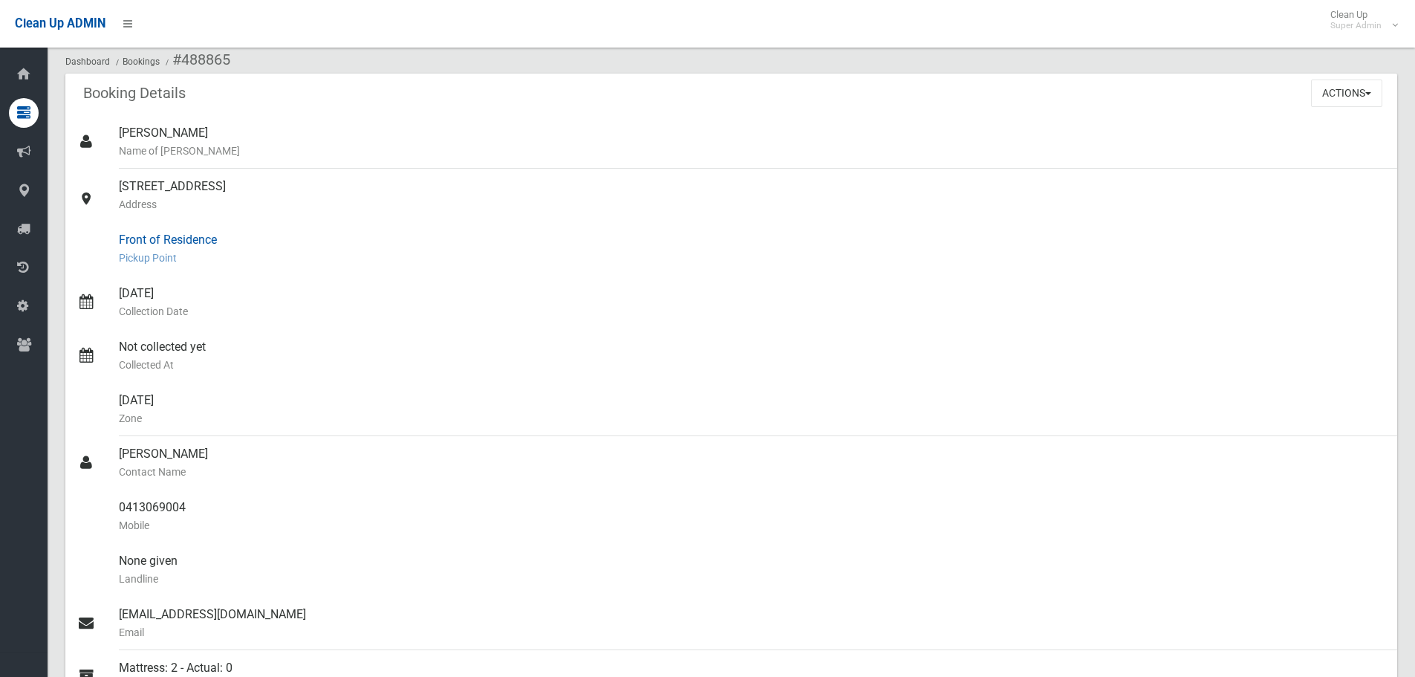
scroll to position [74, 0]
